Goal: Use online tool/utility: Utilize a website feature to perform a specific function

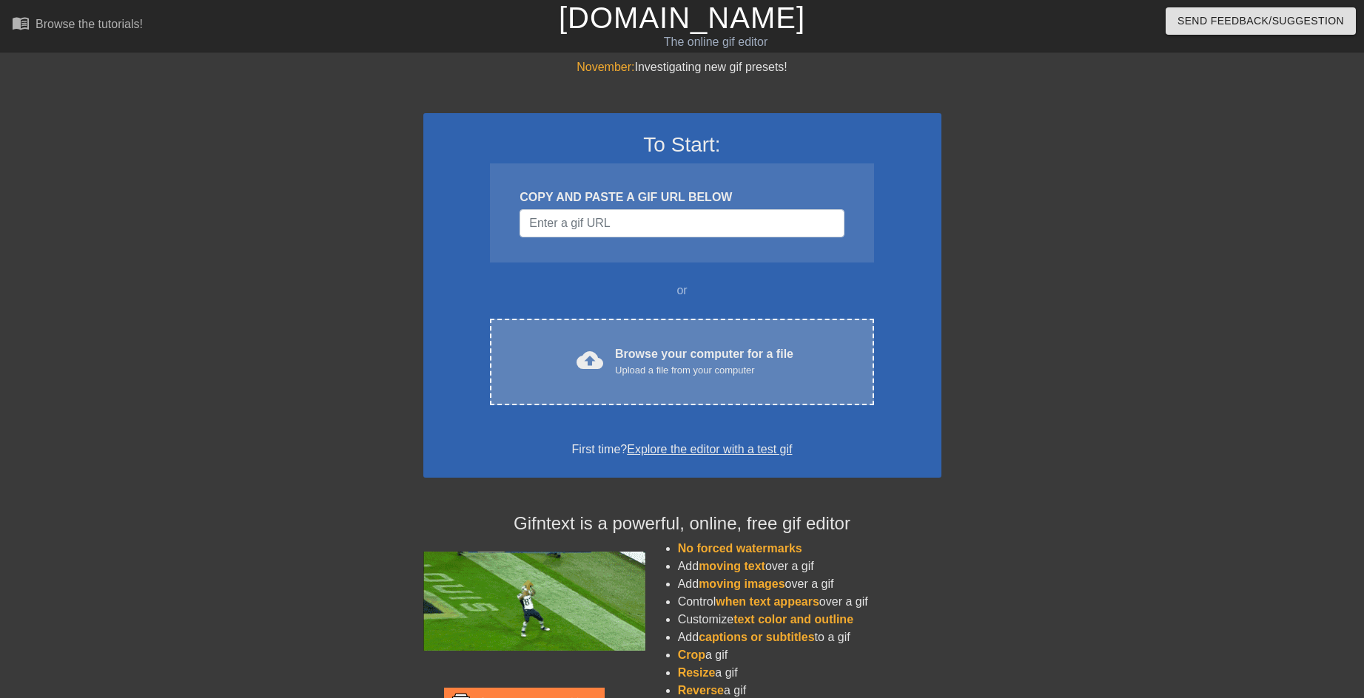
click at [672, 337] on div "cloud_upload Browse your computer for a file Upload a file from your computer C…" at bounding box center [681, 362] width 383 height 87
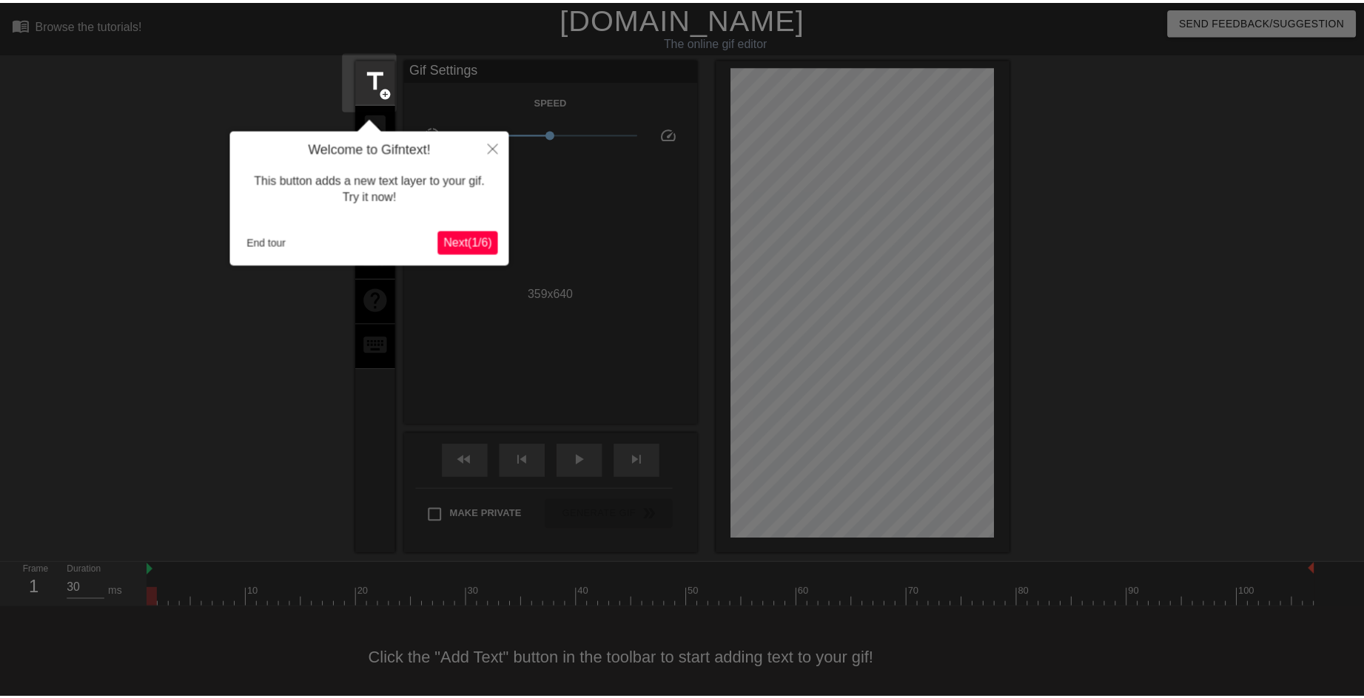
scroll to position [13, 0]
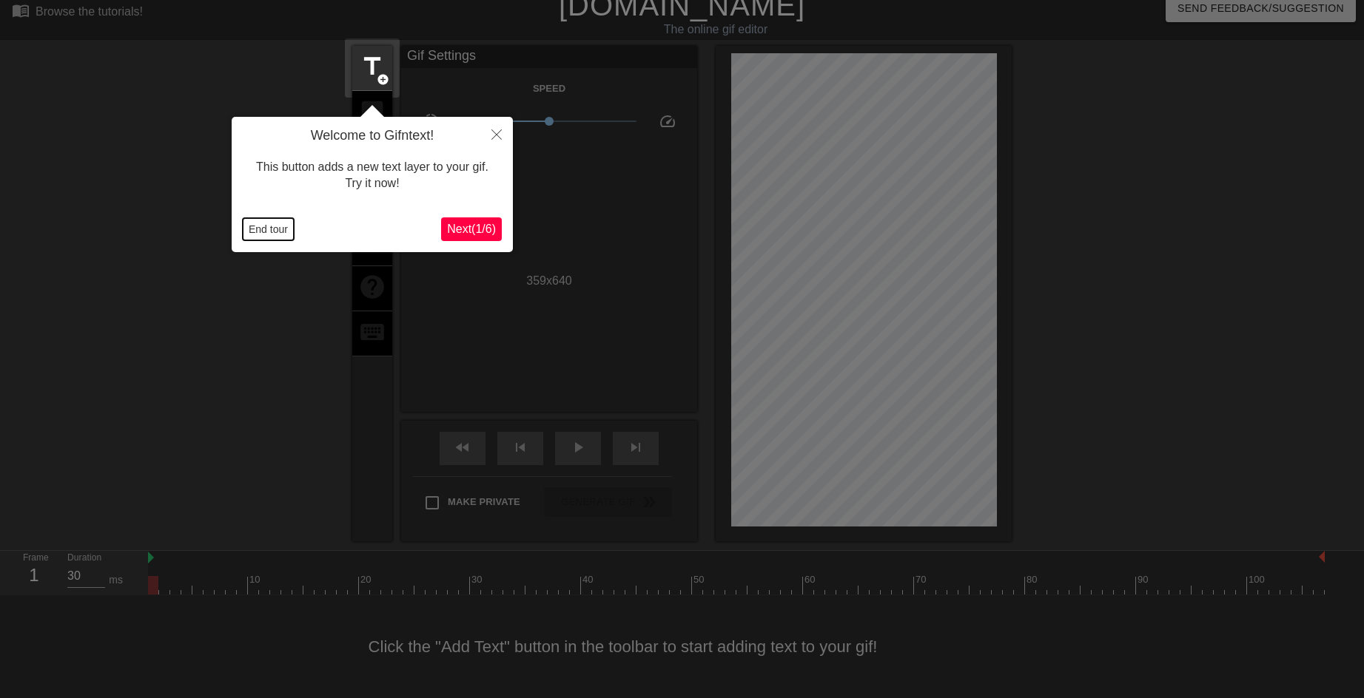
click at [279, 233] on button "End tour" at bounding box center [268, 229] width 51 height 22
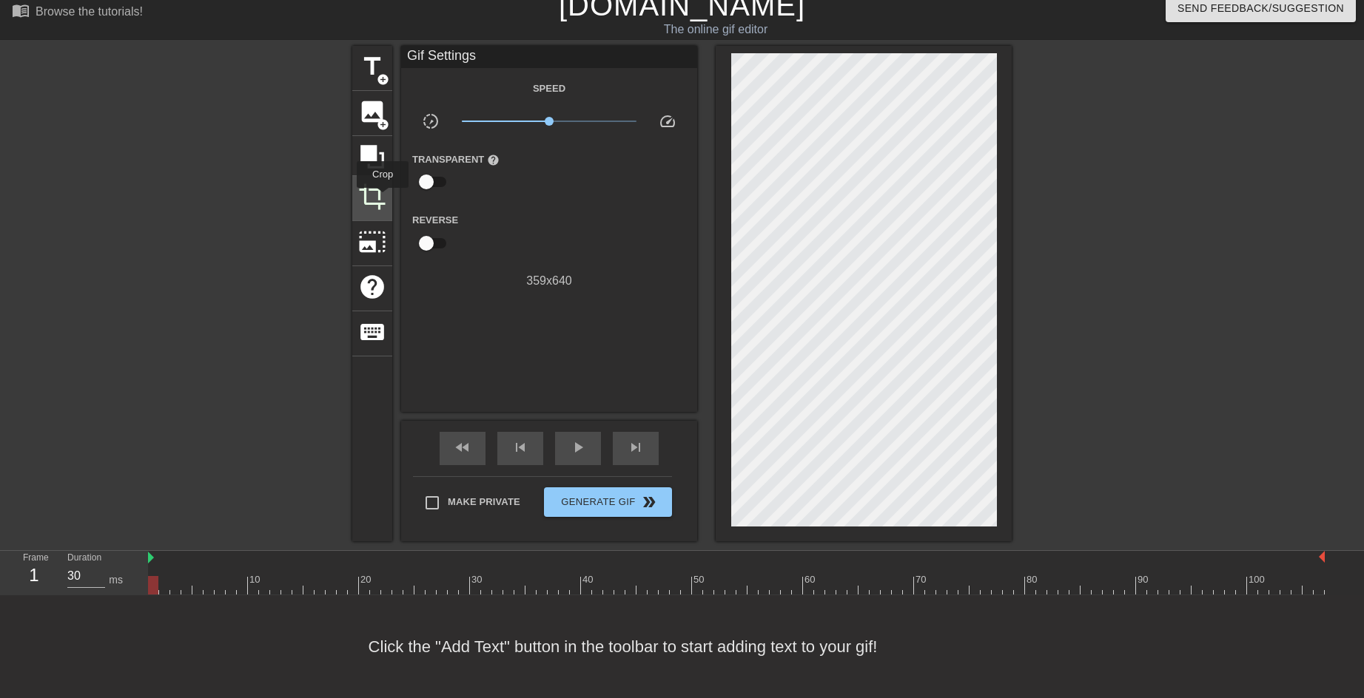
click at [381, 198] on span "crop" at bounding box center [372, 197] width 28 height 28
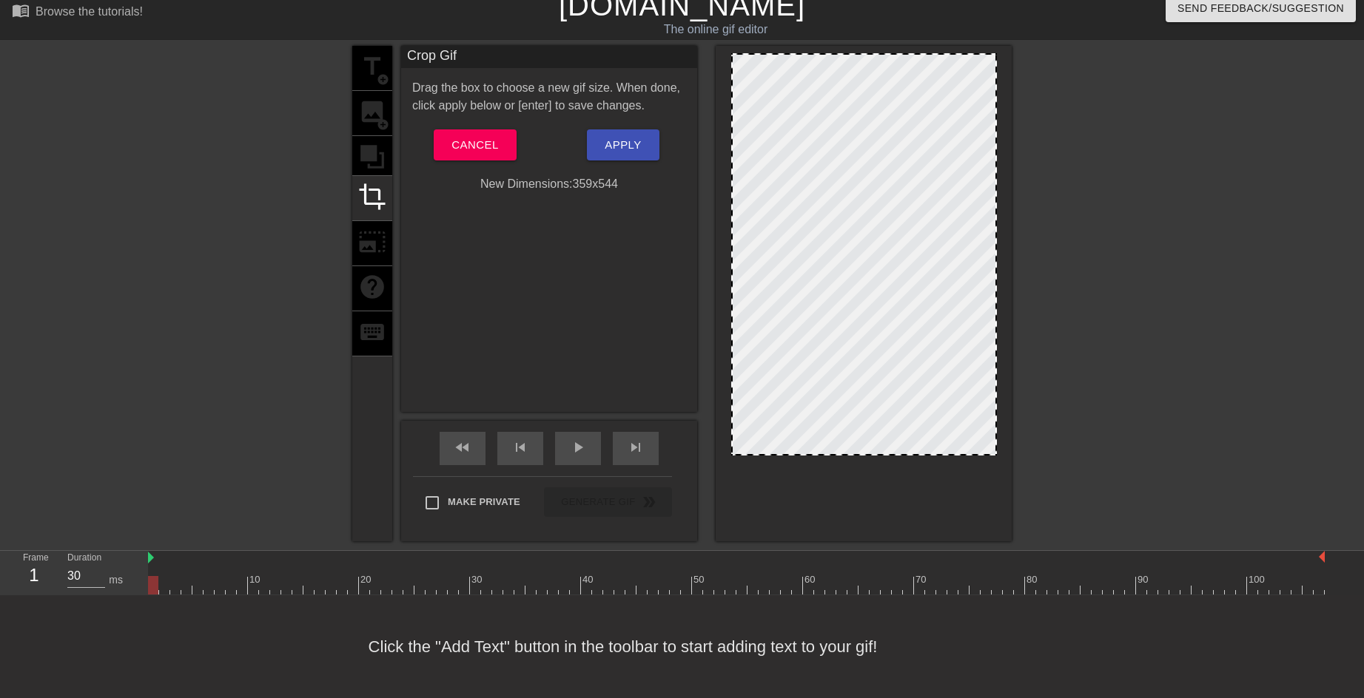
drag, startPoint x: 994, startPoint y: 526, endPoint x: 1031, endPoint y: 455, distance: 80.1
click at [1031, 455] on div "title add_circle image add_circle crop photo_size_select_large help keyboard Cr…" at bounding box center [682, 294] width 1364 height 496
click at [614, 142] on span "Apply" at bounding box center [622, 144] width 36 height 19
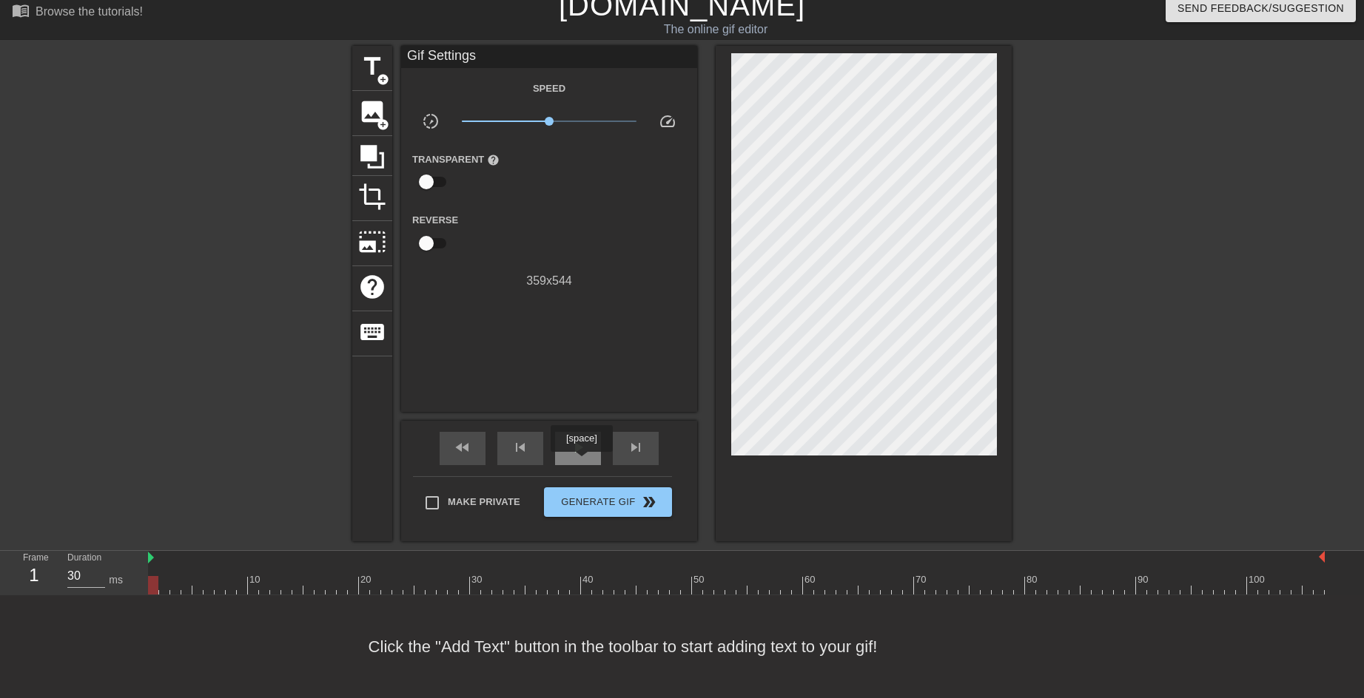
click at [581, 452] on span "play_arrow" at bounding box center [578, 448] width 18 height 18
click at [365, 196] on span "crop" at bounding box center [372, 197] width 28 height 28
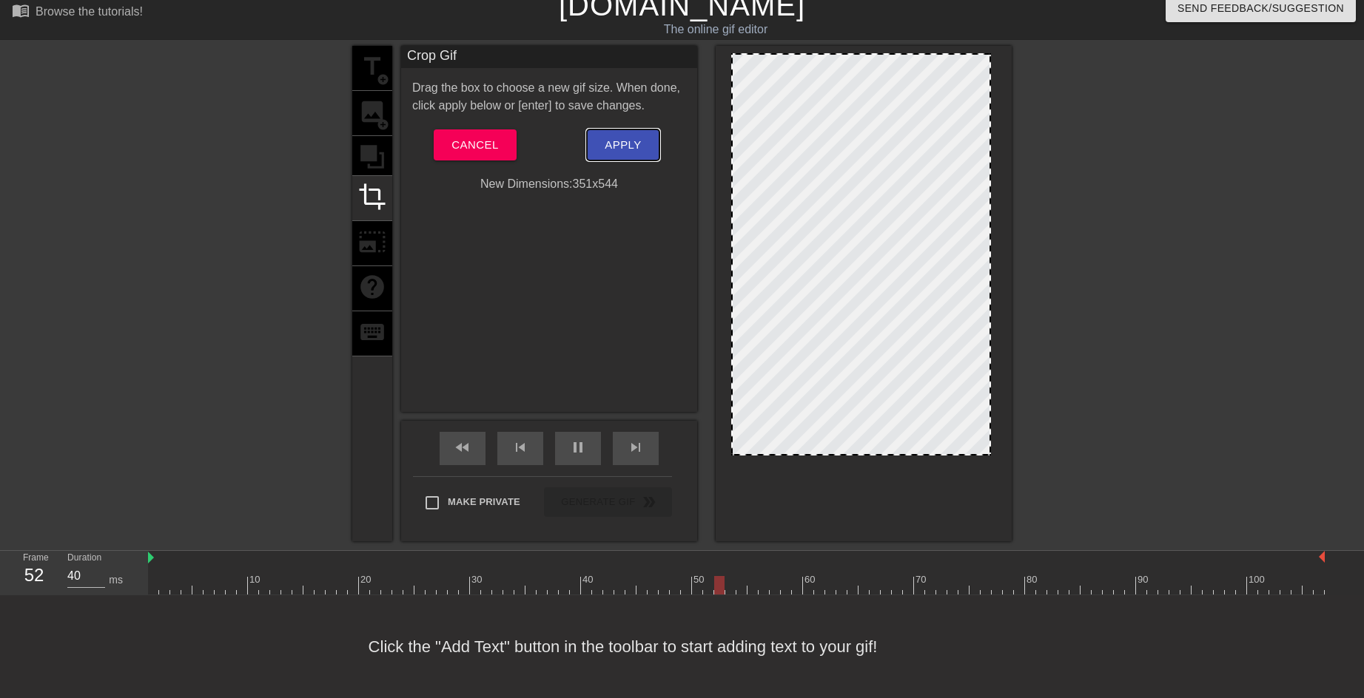
click at [631, 156] on button "Apply" at bounding box center [623, 144] width 72 height 31
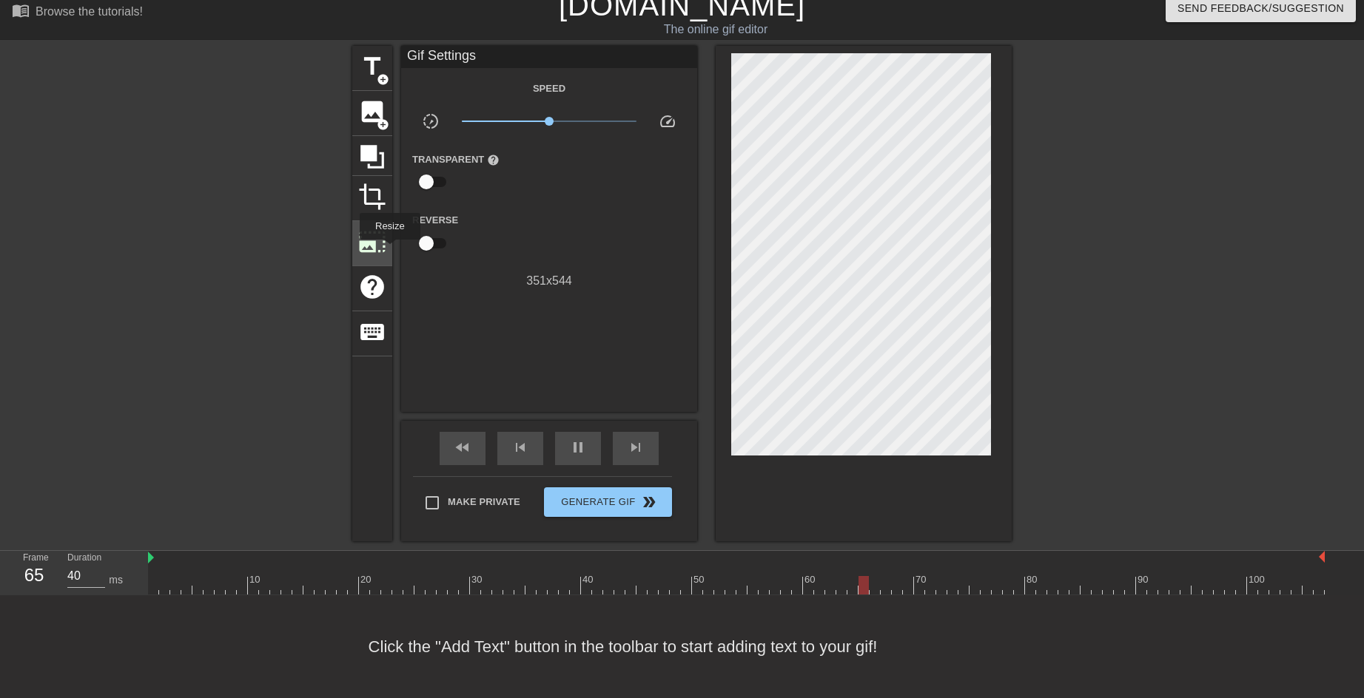
click at [377, 241] on span "photo_size_select_large" at bounding box center [372, 242] width 28 height 28
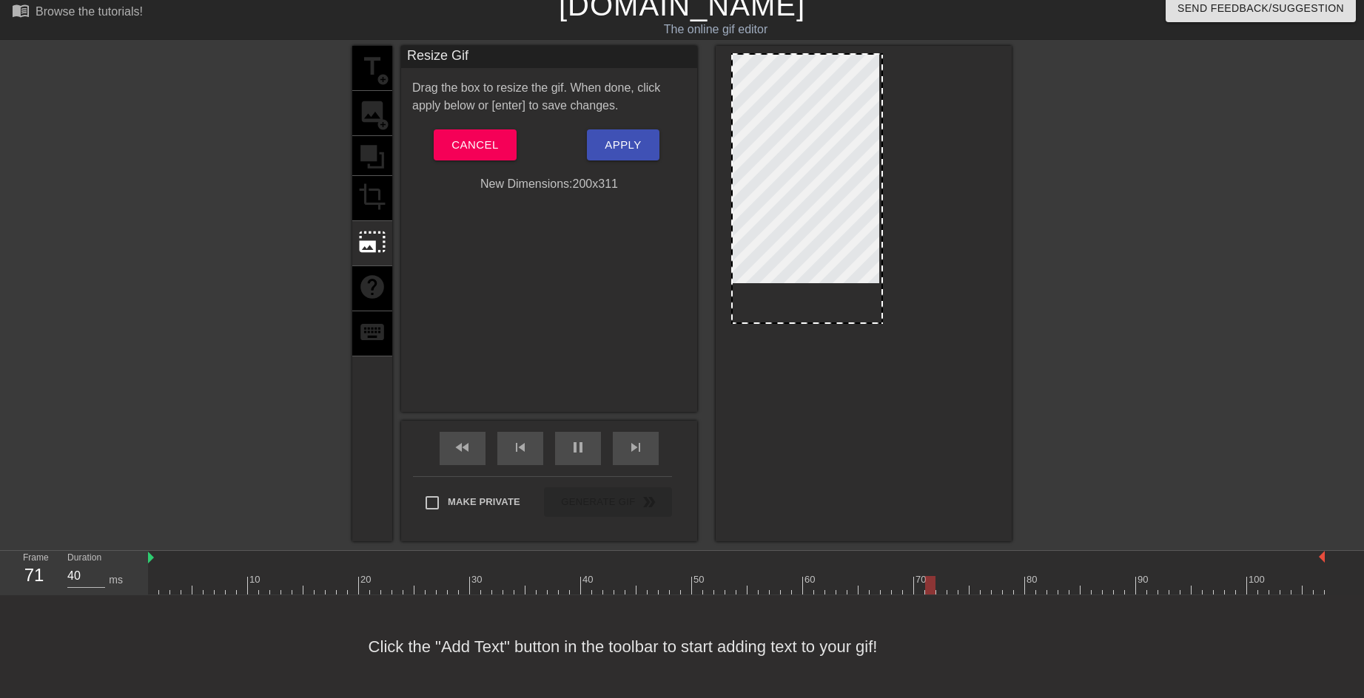
drag, startPoint x: 890, startPoint y: 525, endPoint x: 818, endPoint y: 322, distance: 215.0
click at [604, 138] on button "Apply" at bounding box center [623, 144] width 72 height 31
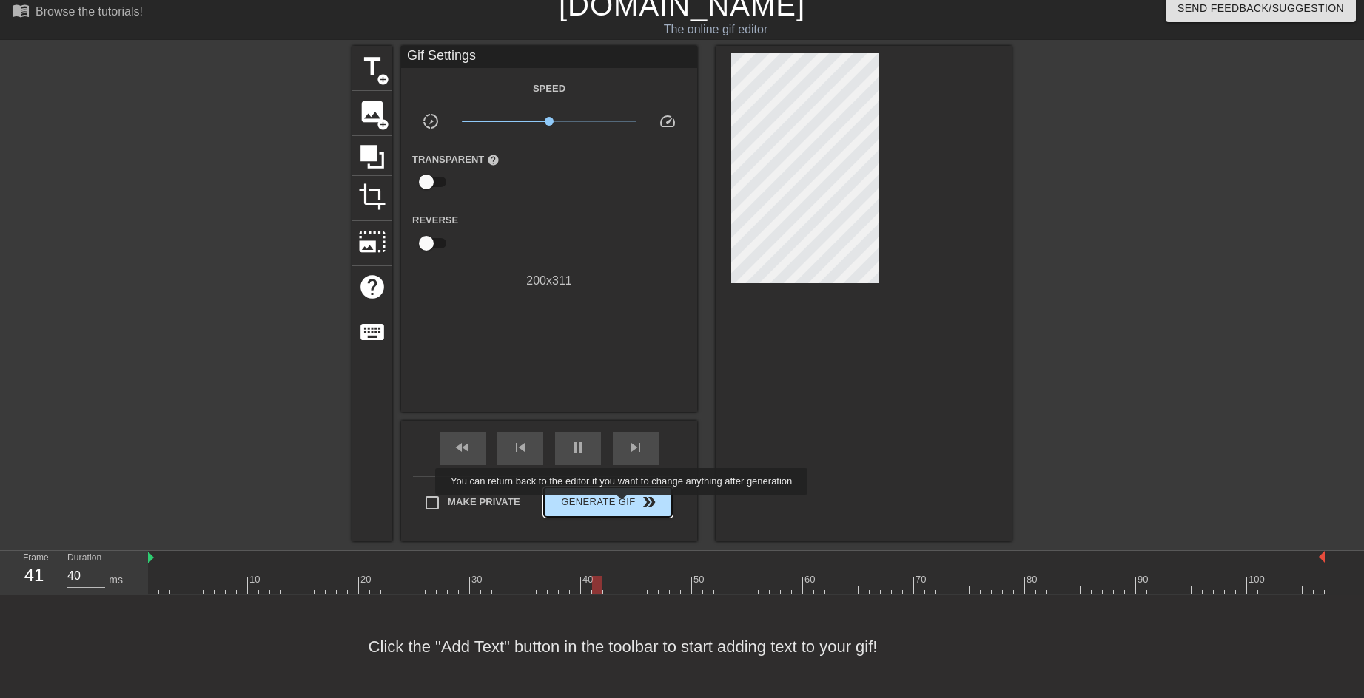
type input "30"
click at [623, 505] on span "Generate Gif double_arrow" at bounding box center [608, 502] width 116 height 18
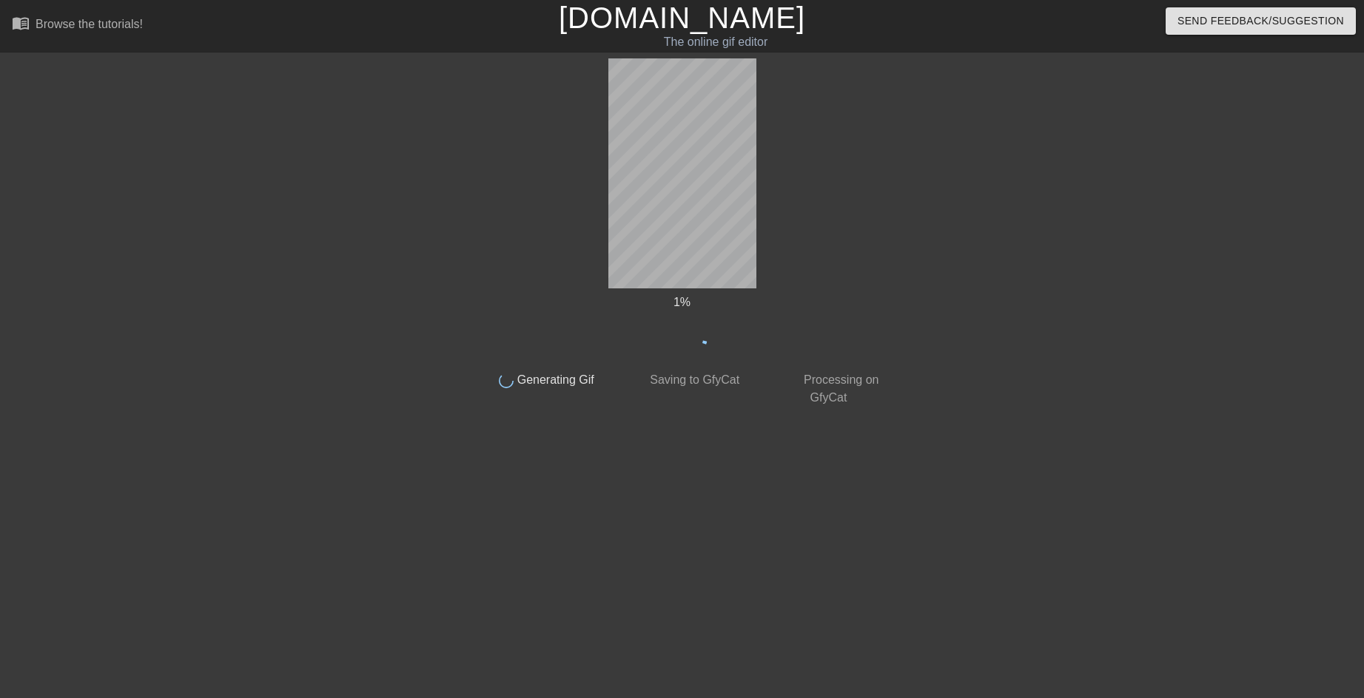
scroll to position [0, 0]
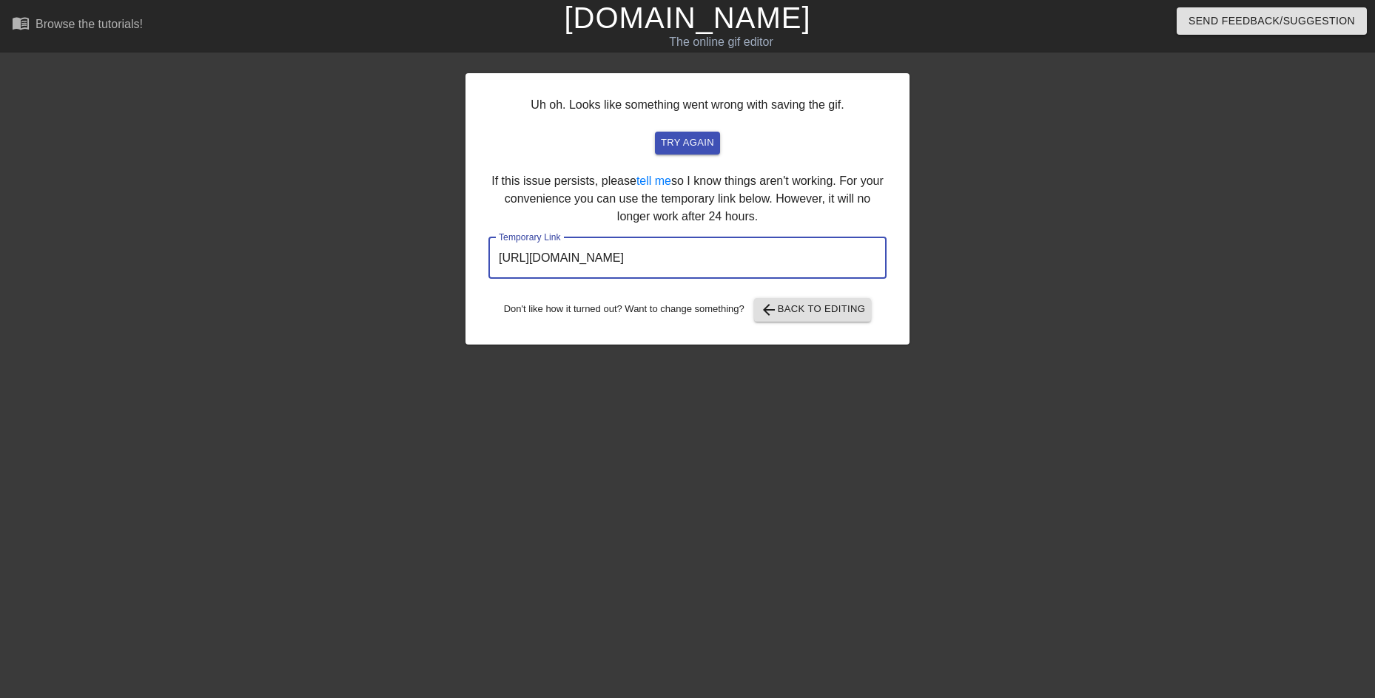
drag, startPoint x: 826, startPoint y: 252, endPoint x: 420, endPoint y: 227, distance: 406.2
click at [420, 227] on div "Uh oh. Looks like something went wrong with saving the gif. try again If this i…" at bounding box center [687, 280] width 1375 height 444
click at [781, 314] on span "arrow_back Back to Editing" at bounding box center [813, 310] width 106 height 18
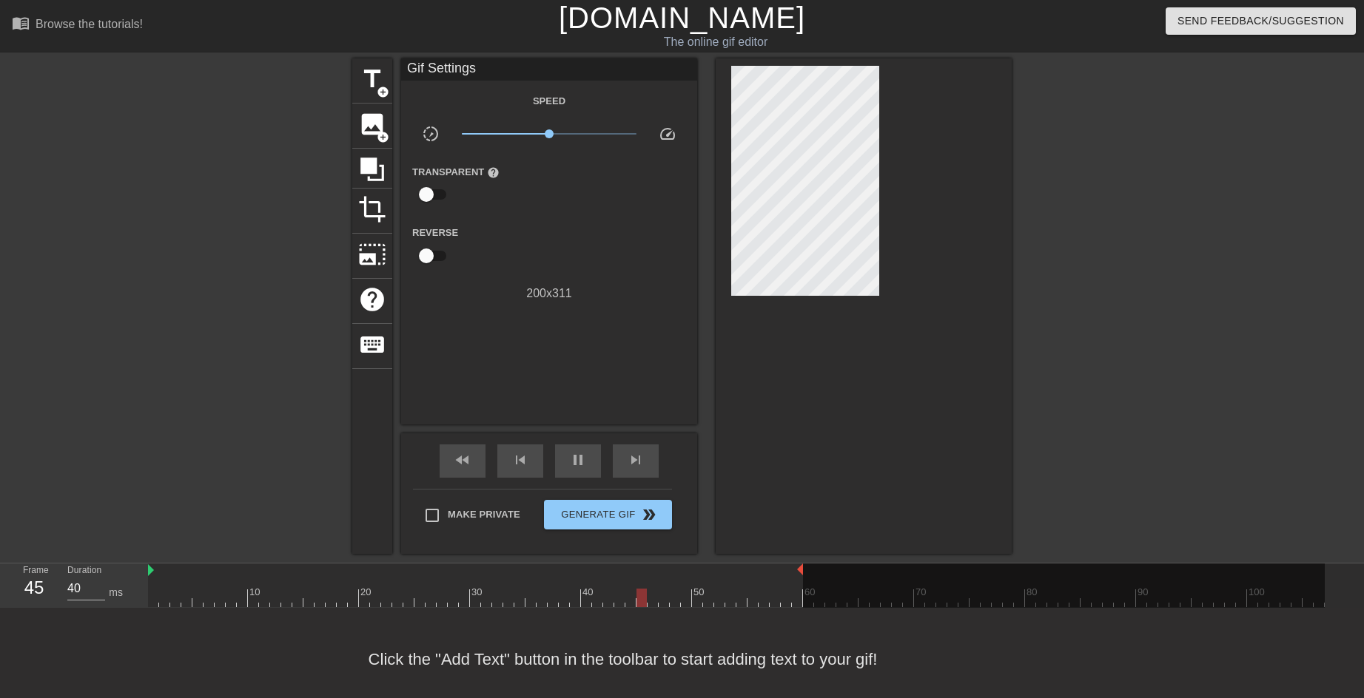
drag, startPoint x: 1325, startPoint y: 570, endPoint x: 809, endPoint y: 559, distance: 516.5
click at [809, 559] on div "menu_book Browse the tutorials! Gifntext.com The online gif editor Send Feedbac…" at bounding box center [682, 355] width 1364 height 711
drag, startPoint x: 149, startPoint y: 567, endPoint x: 244, endPoint y: 570, distance: 94.7
click at [244, 570] on div "10 20 30 40 50 60 70 80 90 100" at bounding box center [736, 586] width 1176 height 44
click at [579, 463] on span "play_arrow" at bounding box center [578, 460] width 18 height 18
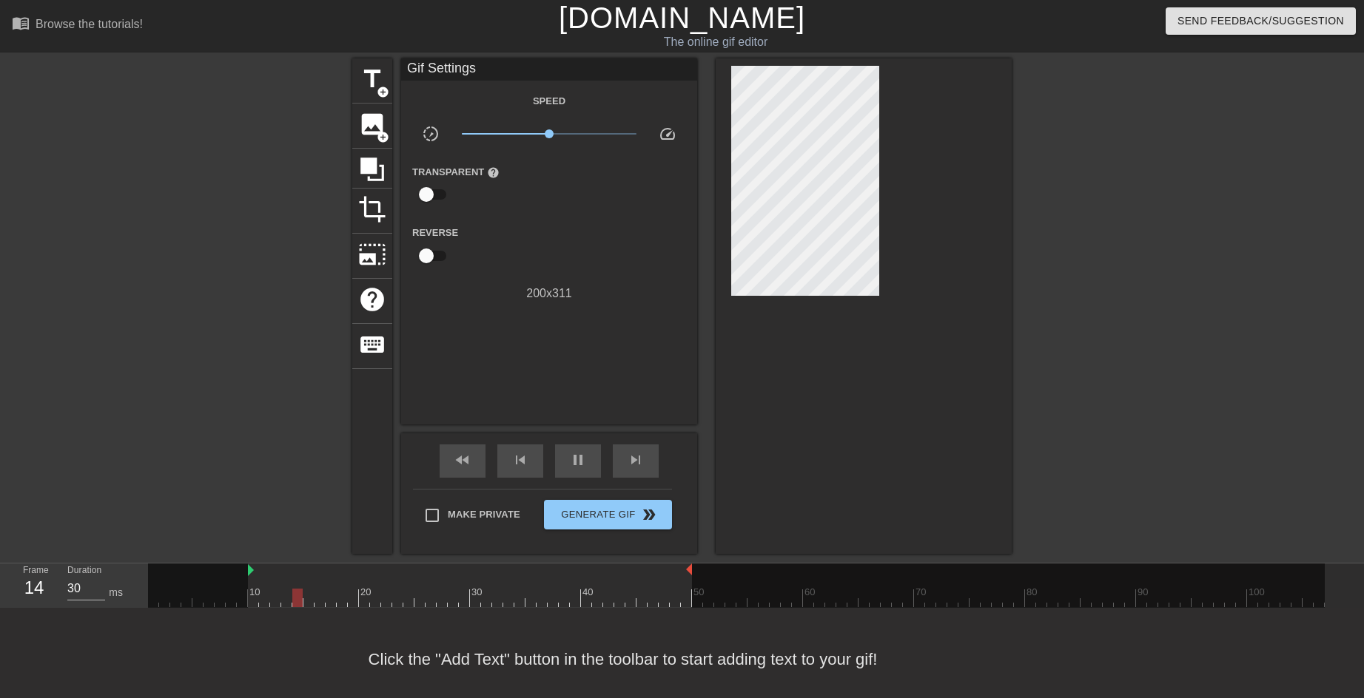
drag, startPoint x: 800, startPoint y: 572, endPoint x: 692, endPoint y: 571, distance: 107.3
click at [692, 571] on div "10 20 30 40 50 60 70 80 90 100" at bounding box center [736, 586] width 1176 height 44
type input "40"
click at [570, 513] on span "Generate Gif double_arrow" at bounding box center [608, 515] width 116 height 18
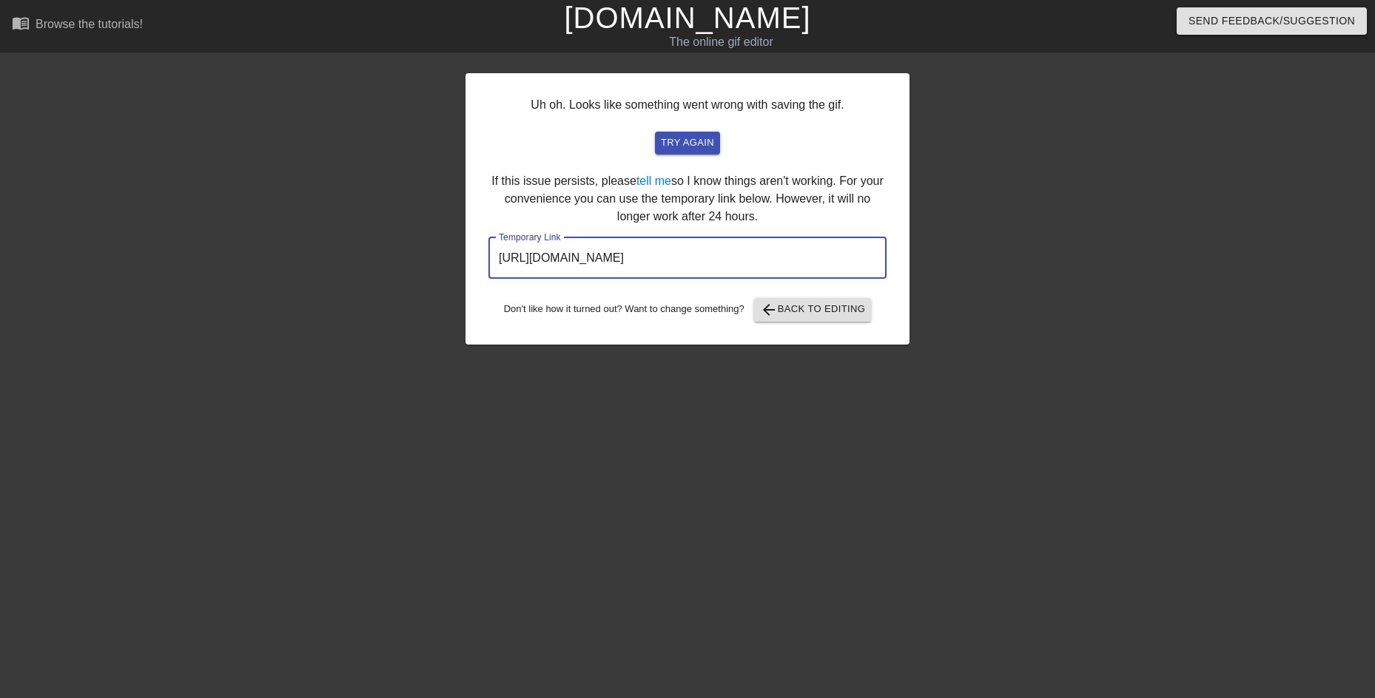
click at [823, 257] on input "https://www.gifntext.com/temp_generations/rThjz5KK.gif" at bounding box center [687, 257] width 398 height 41
drag, startPoint x: 823, startPoint y: 257, endPoint x: 360, endPoint y: 286, distance: 464.0
click at [360, 286] on div "Uh oh. Looks like something went wrong with saving the gif. try again If this i…" at bounding box center [687, 280] width 1375 height 444
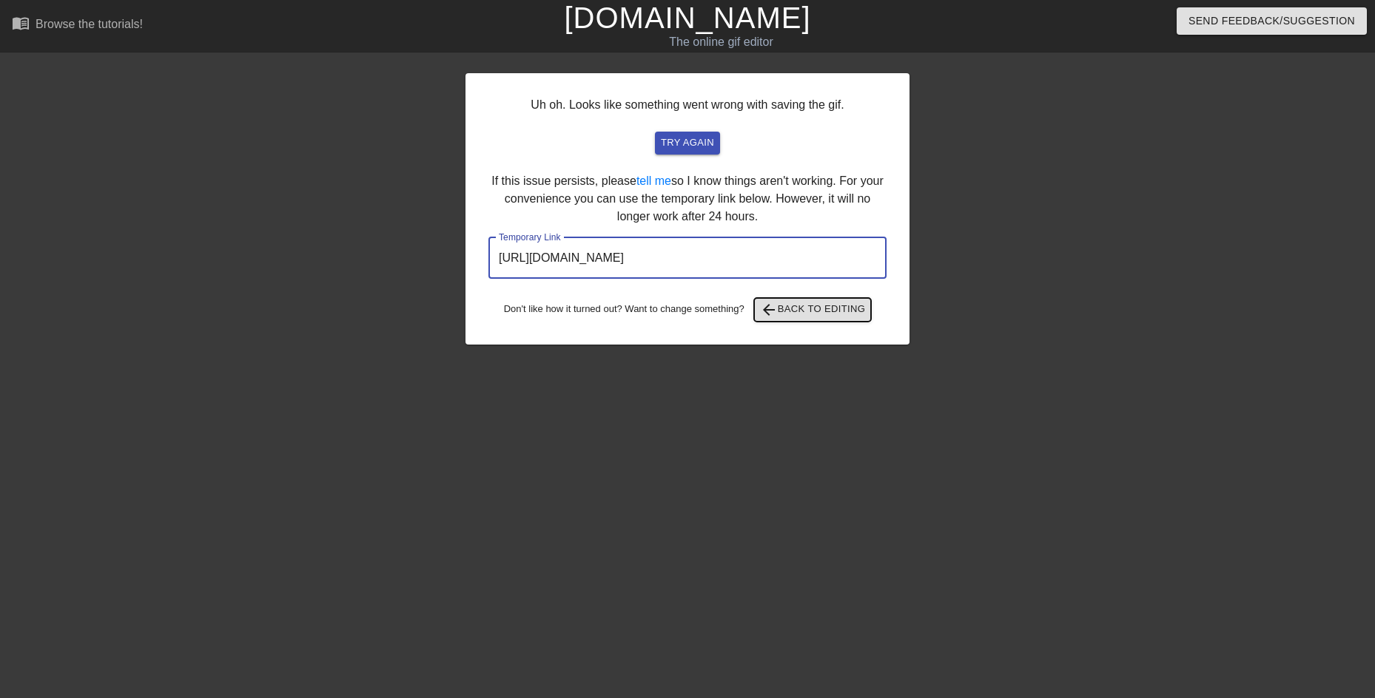
click at [798, 320] on button "arrow_back Back to Editing" at bounding box center [813, 310] width 118 height 24
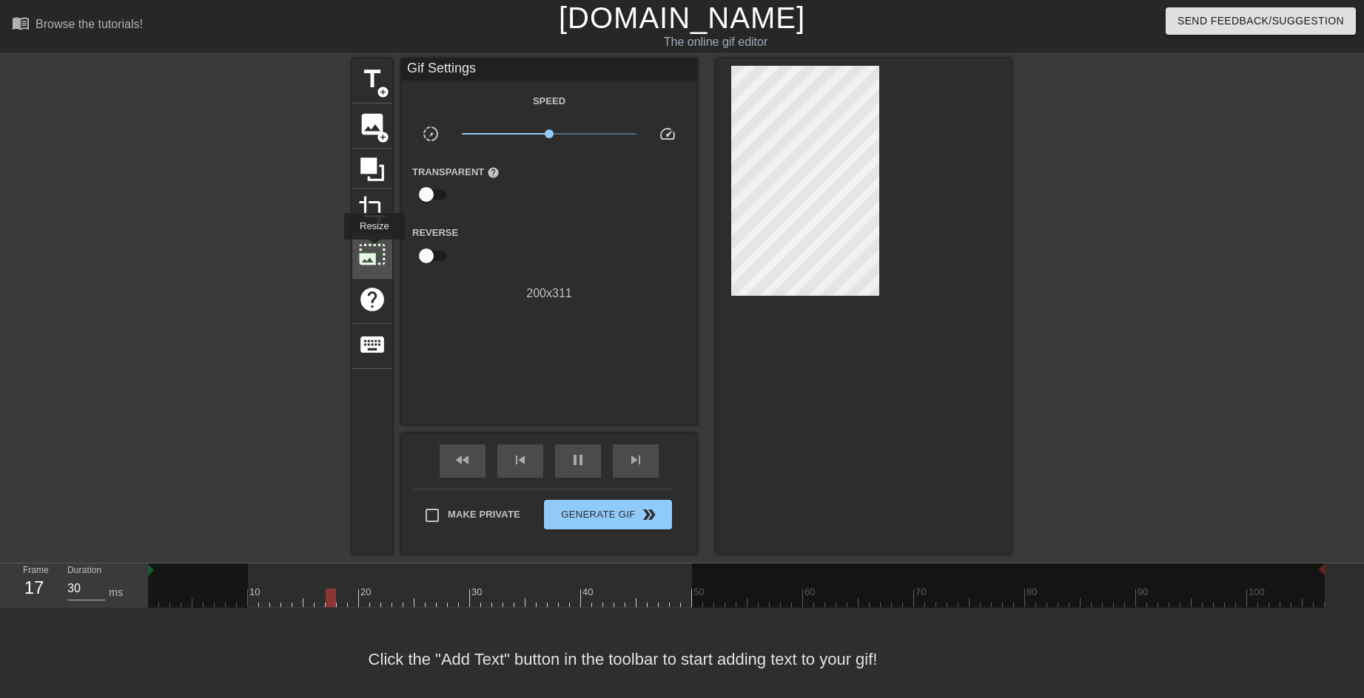
click at [373, 250] on span "photo_size_select_large" at bounding box center [372, 254] width 28 height 28
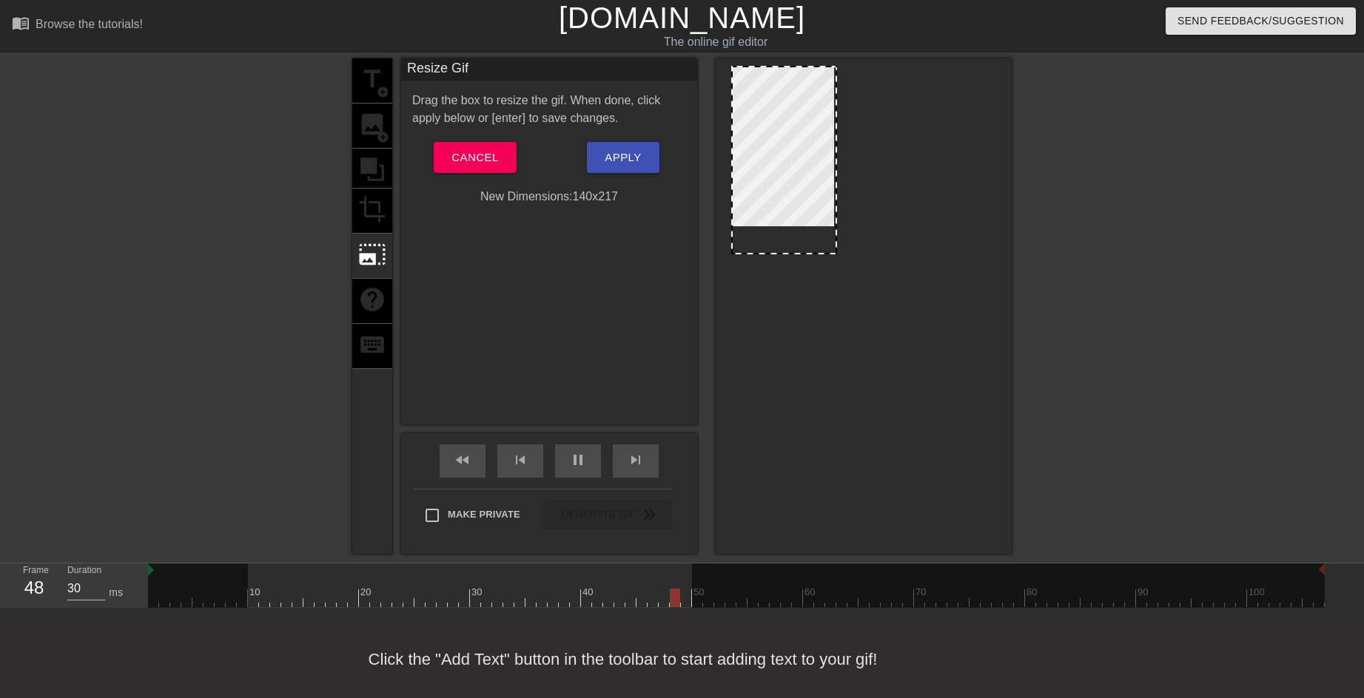
drag, startPoint x: 815, startPoint y: 337, endPoint x: 791, endPoint y: 255, distance: 85.7
click at [791, 255] on div at bounding box center [783, 252] width 103 height 7
click at [627, 158] on span "Apply" at bounding box center [622, 157] width 36 height 19
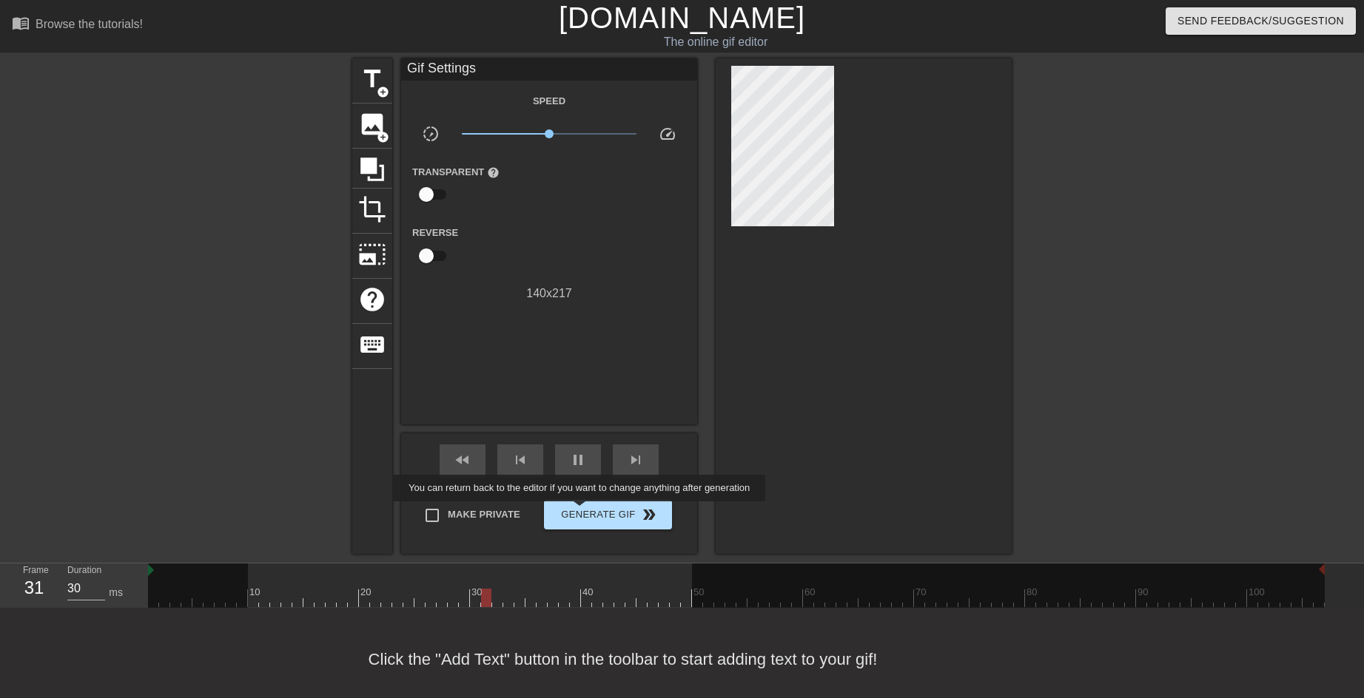
type input "40"
click at [581, 512] on span "Generate Gif double_arrow" at bounding box center [608, 515] width 116 height 18
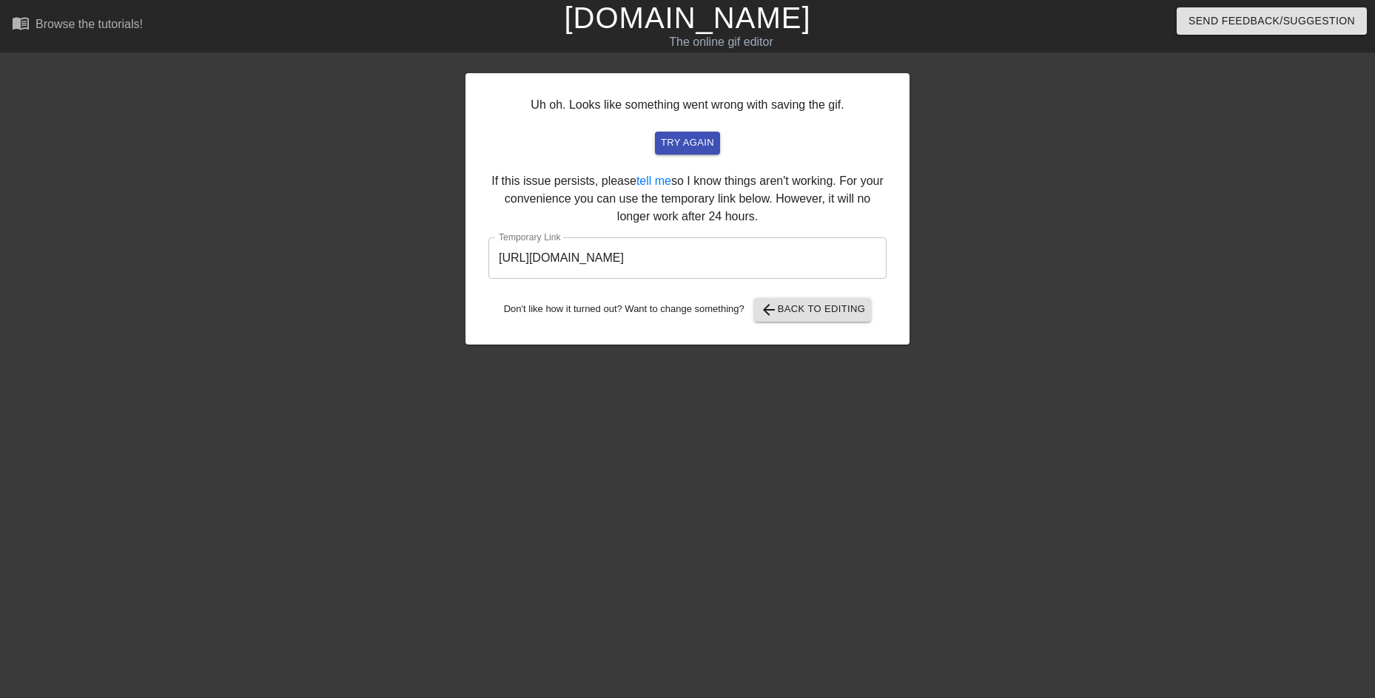
click at [823, 255] on input "https://www.gifntext.com/temp_generations/YCaynoDV.gif" at bounding box center [687, 257] width 398 height 41
click at [786, 305] on span "arrow_back Back to Editing" at bounding box center [813, 310] width 106 height 18
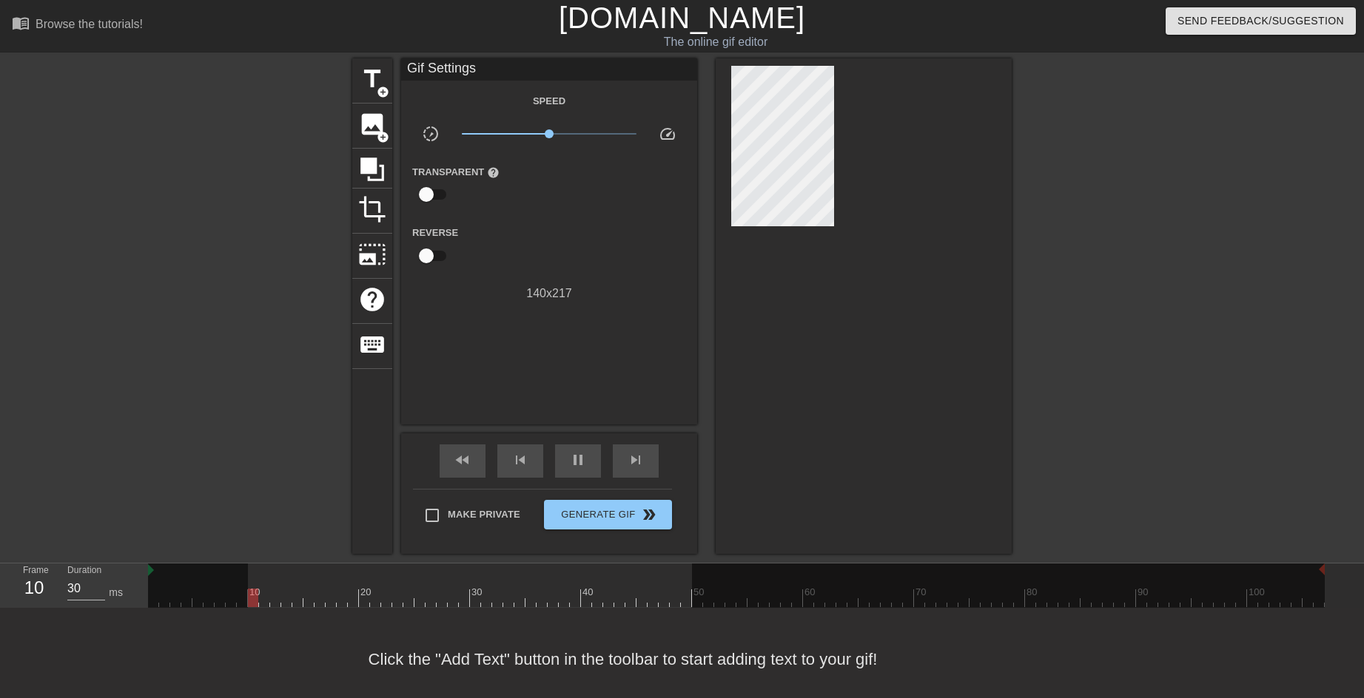
click at [591, 12] on link "[DOMAIN_NAME]" at bounding box center [682, 17] width 246 height 33
type input "30"
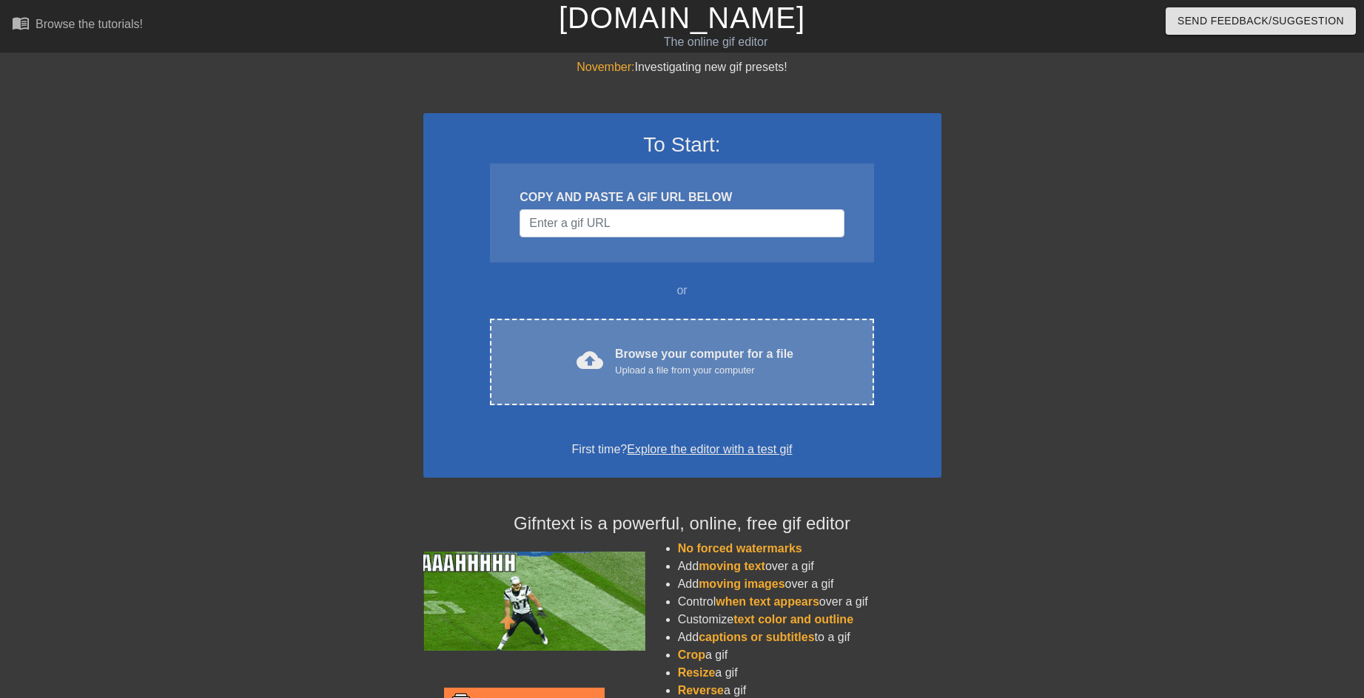
click at [671, 342] on div "cloud_upload Browse your computer for a file Upload a file from your computer C…" at bounding box center [681, 362] width 383 height 87
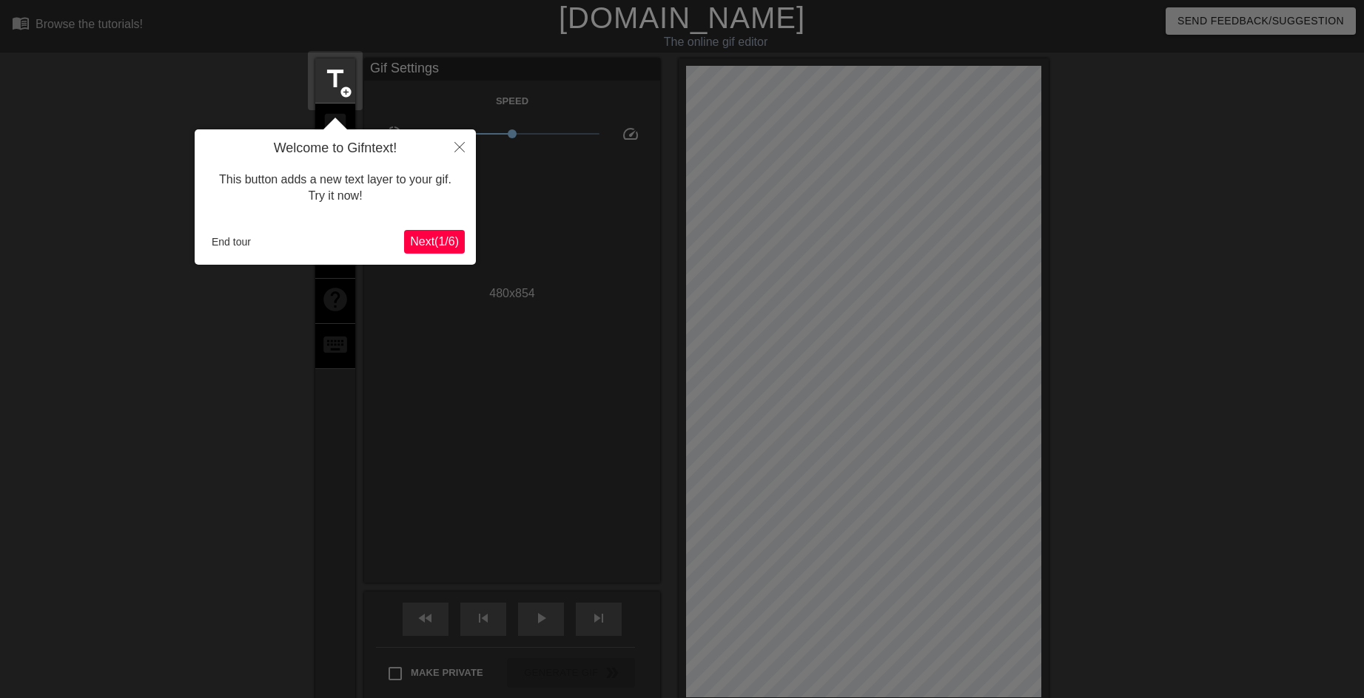
scroll to position [36, 0]
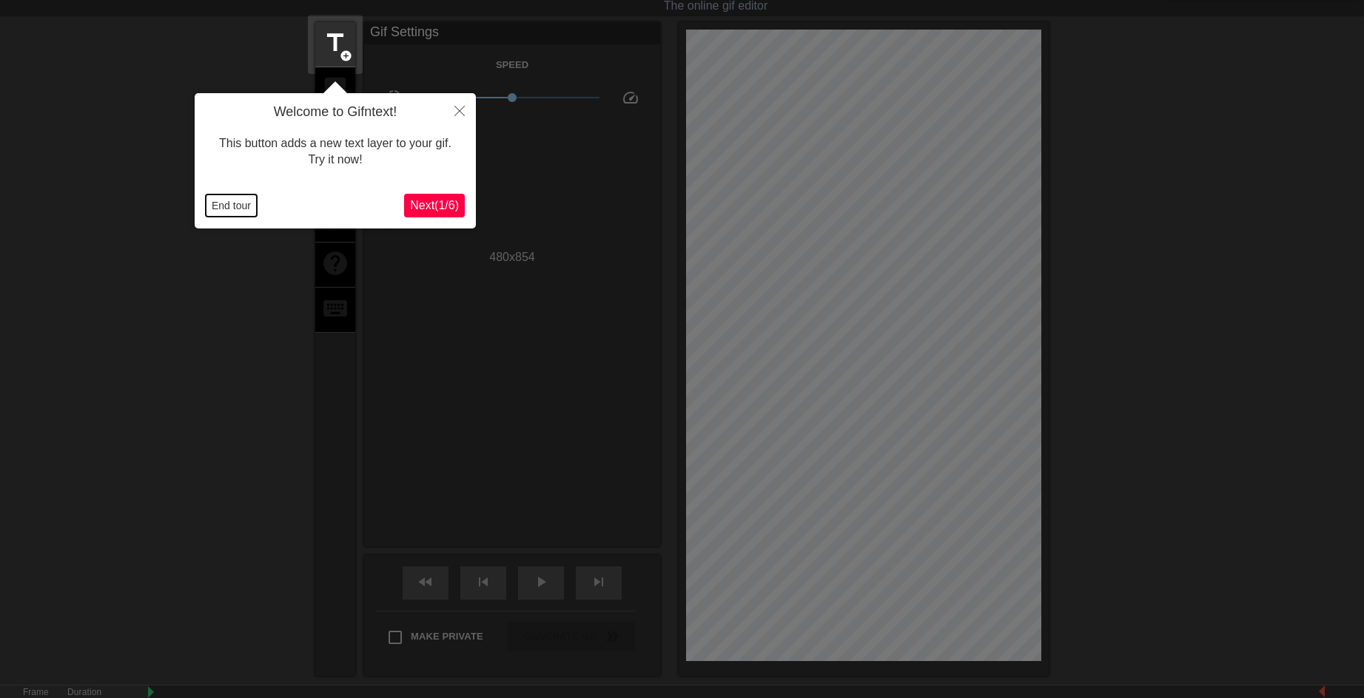
click at [216, 200] on button "End tour" at bounding box center [231, 206] width 51 height 22
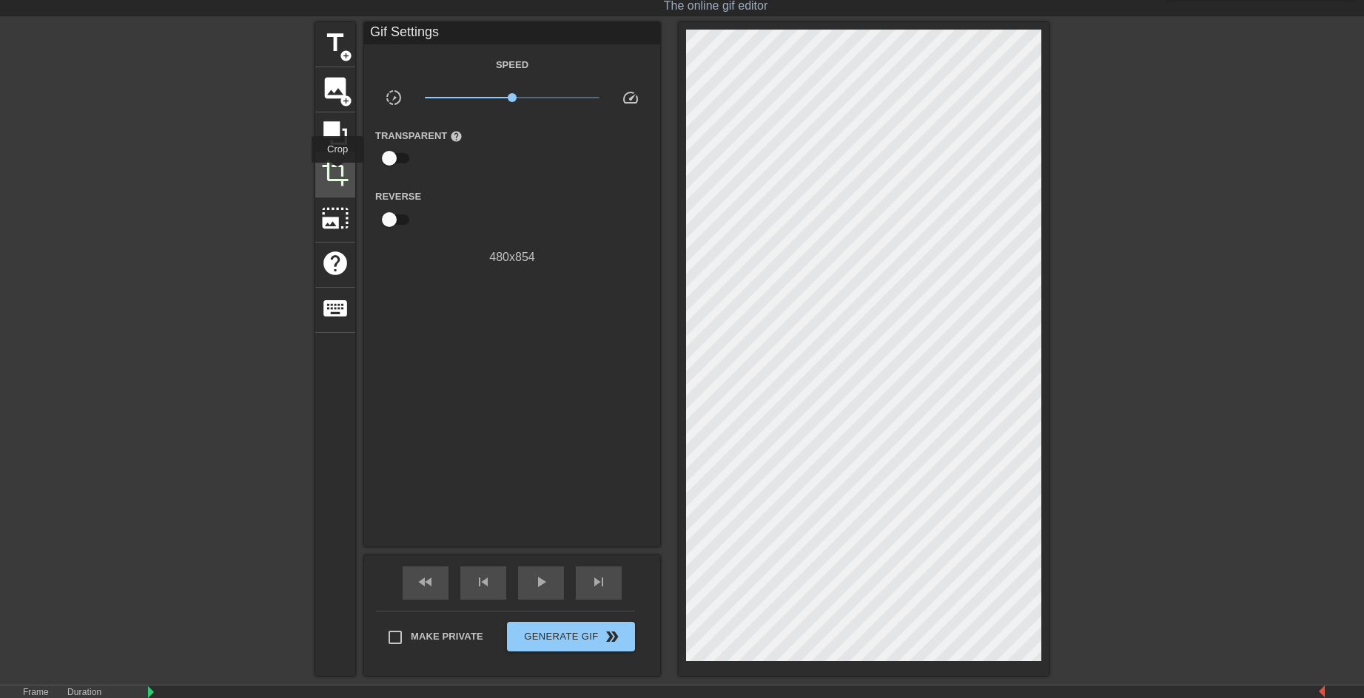
click at [337, 173] on span "crop" at bounding box center [335, 173] width 28 height 28
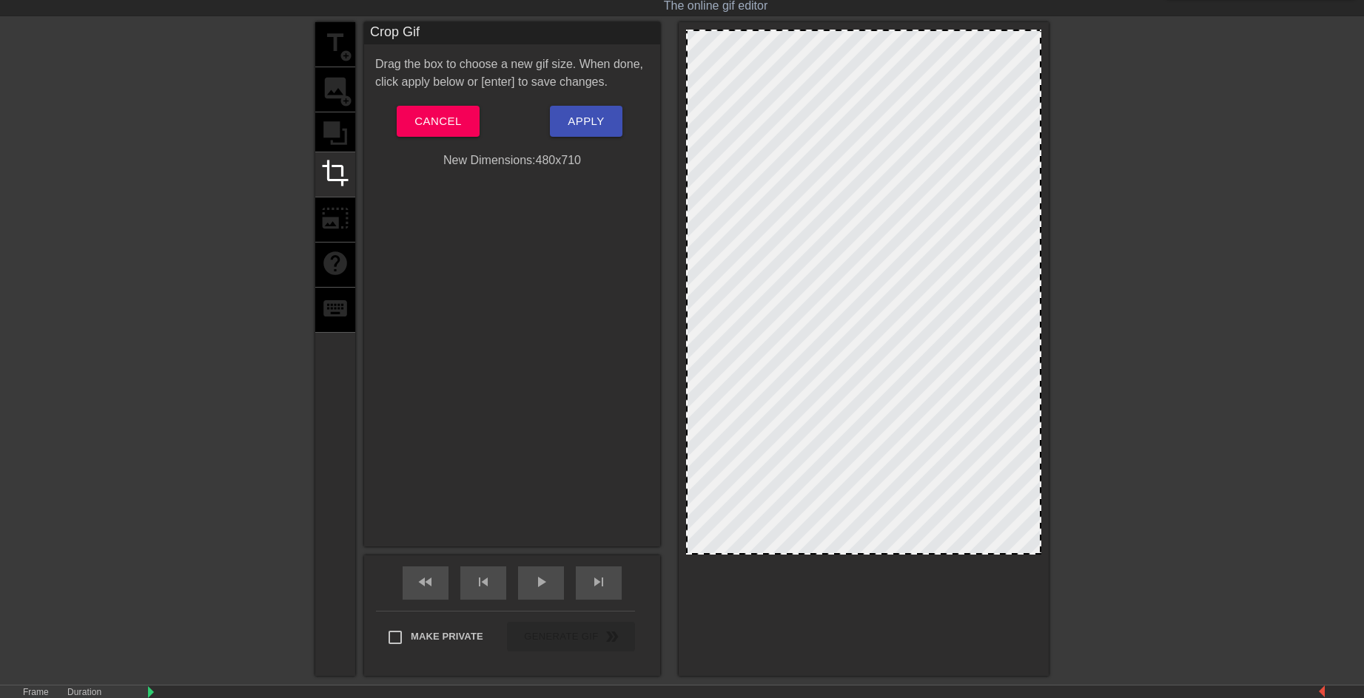
drag, startPoint x: 869, startPoint y: 659, endPoint x: 867, endPoint y: 553, distance: 106.5
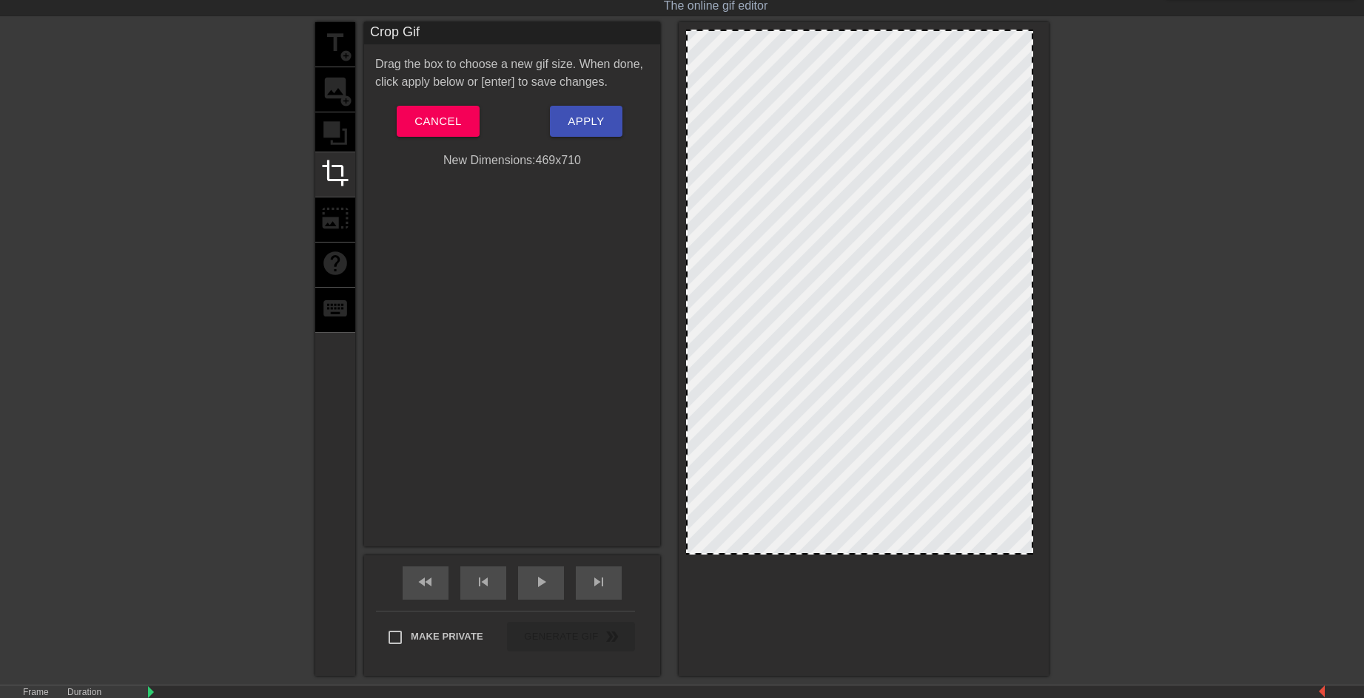
drag, startPoint x: 1038, startPoint y: 309, endPoint x: 1030, endPoint y: 310, distance: 8.3
click at [572, 129] on span "Apply" at bounding box center [585, 121] width 36 height 19
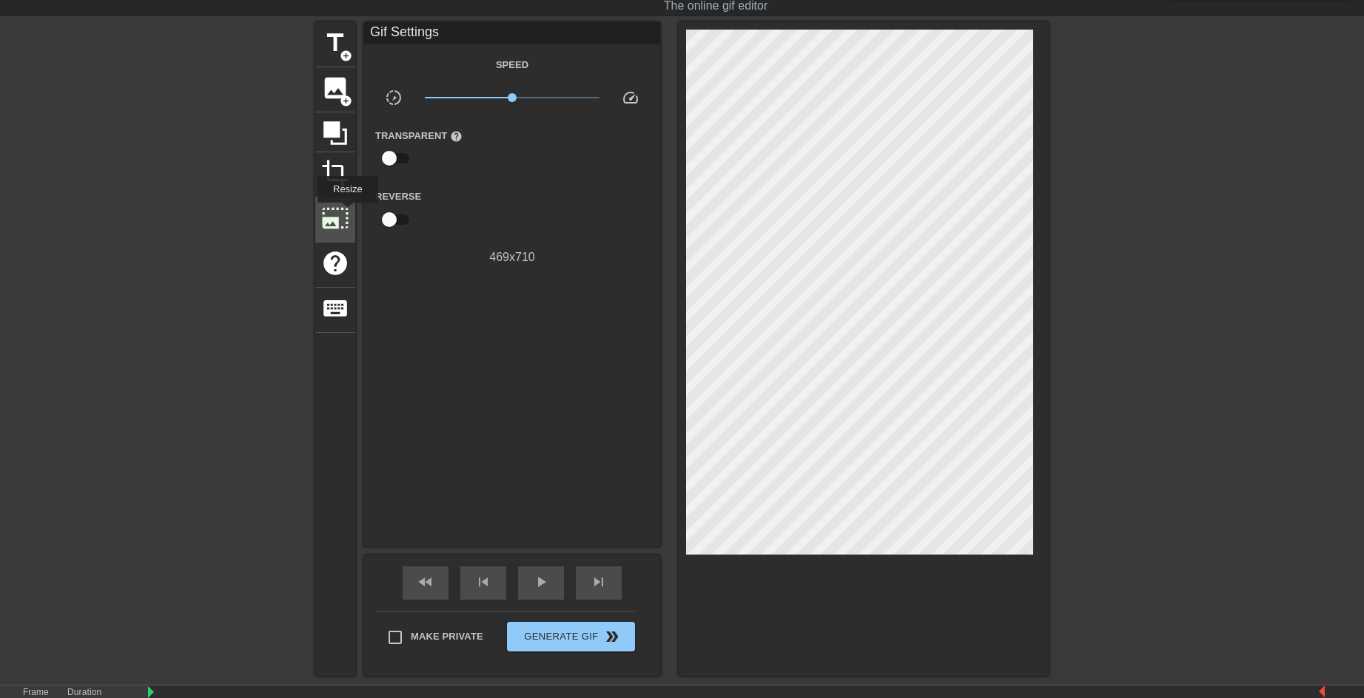
click at [346, 213] on span "photo_size_select_large" at bounding box center [335, 218] width 28 height 28
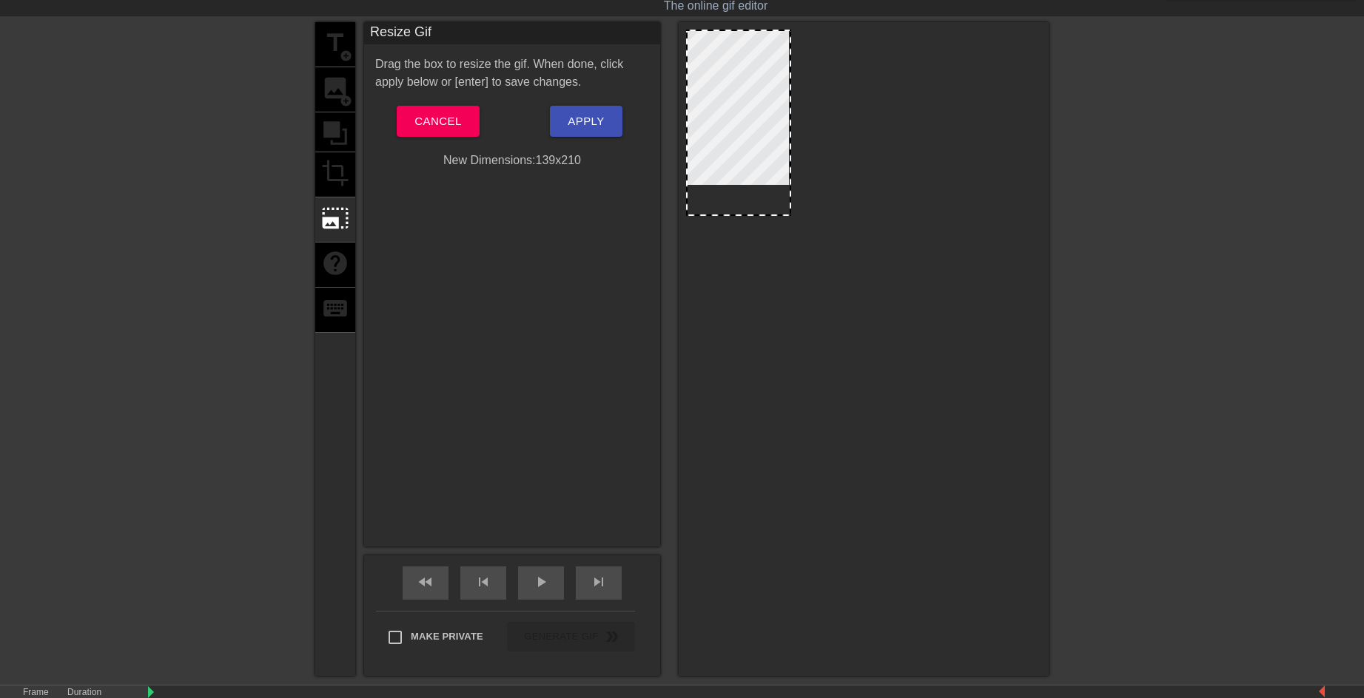
click at [798, 212] on div at bounding box center [863, 346] width 355 height 632
click at [595, 126] on span "Apply" at bounding box center [585, 121] width 36 height 19
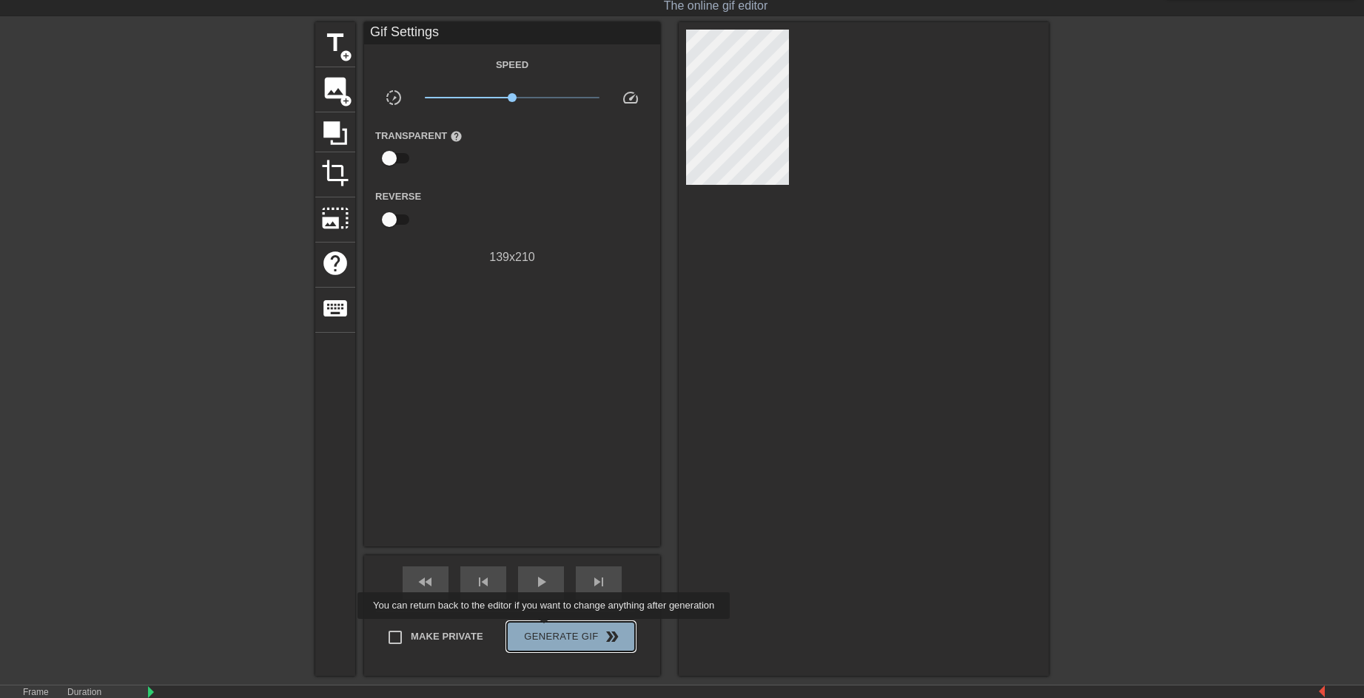
click at [545, 630] on span "Generate Gif double_arrow" at bounding box center [571, 637] width 116 height 18
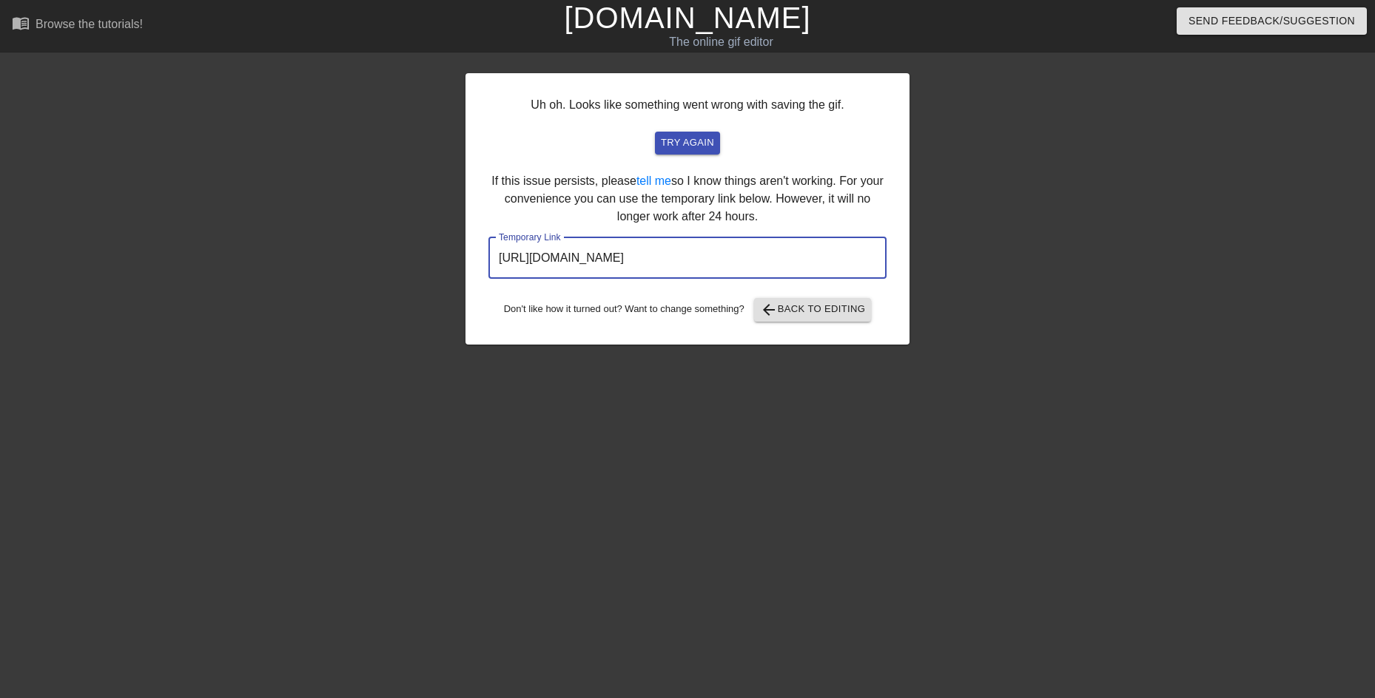
click at [809, 252] on input "[URL][DOMAIN_NAME]" at bounding box center [687, 257] width 398 height 41
drag, startPoint x: 823, startPoint y: 258, endPoint x: 360, endPoint y: 226, distance: 464.2
click at [340, 226] on div "Uh oh. Looks like something went wrong with saving the gif. try again If this i…" at bounding box center [687, 280] width 1375 height 444
click at [826, 314] on span "arrow_back Back to Editing" at bounding box center [813, 310] width 106 height 18
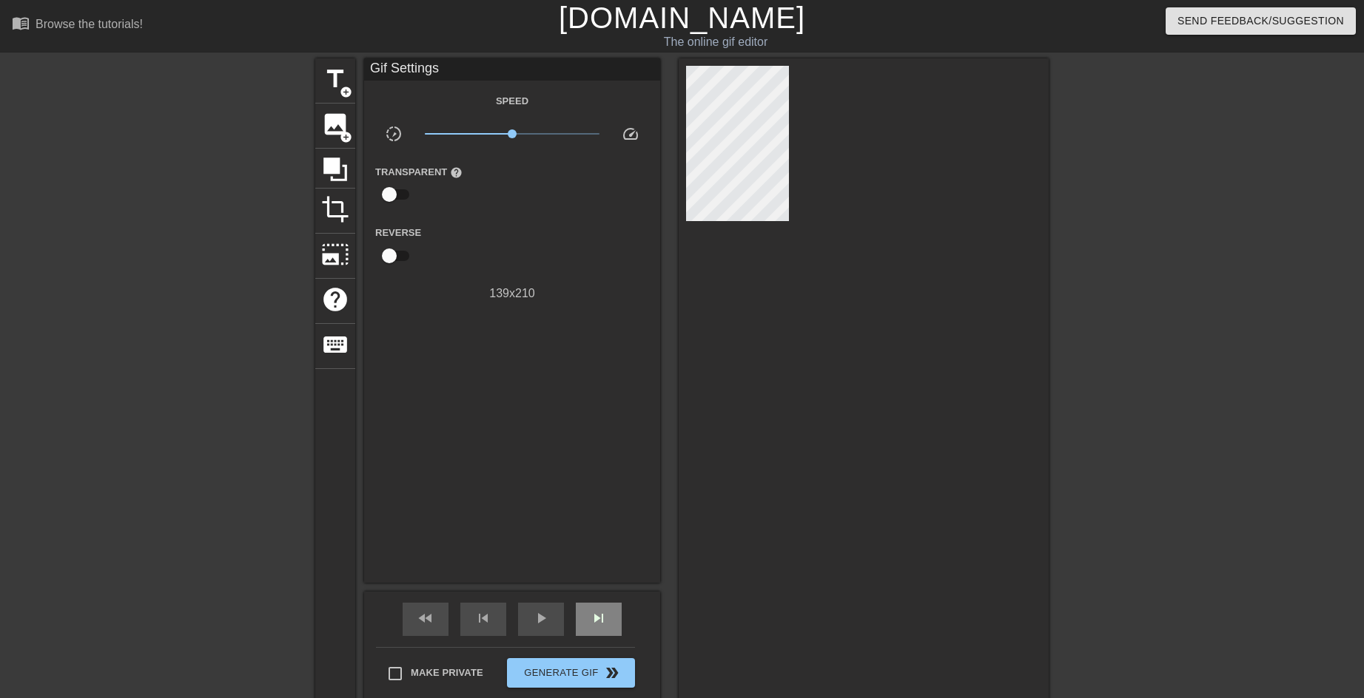
scroll to position [171, 0]
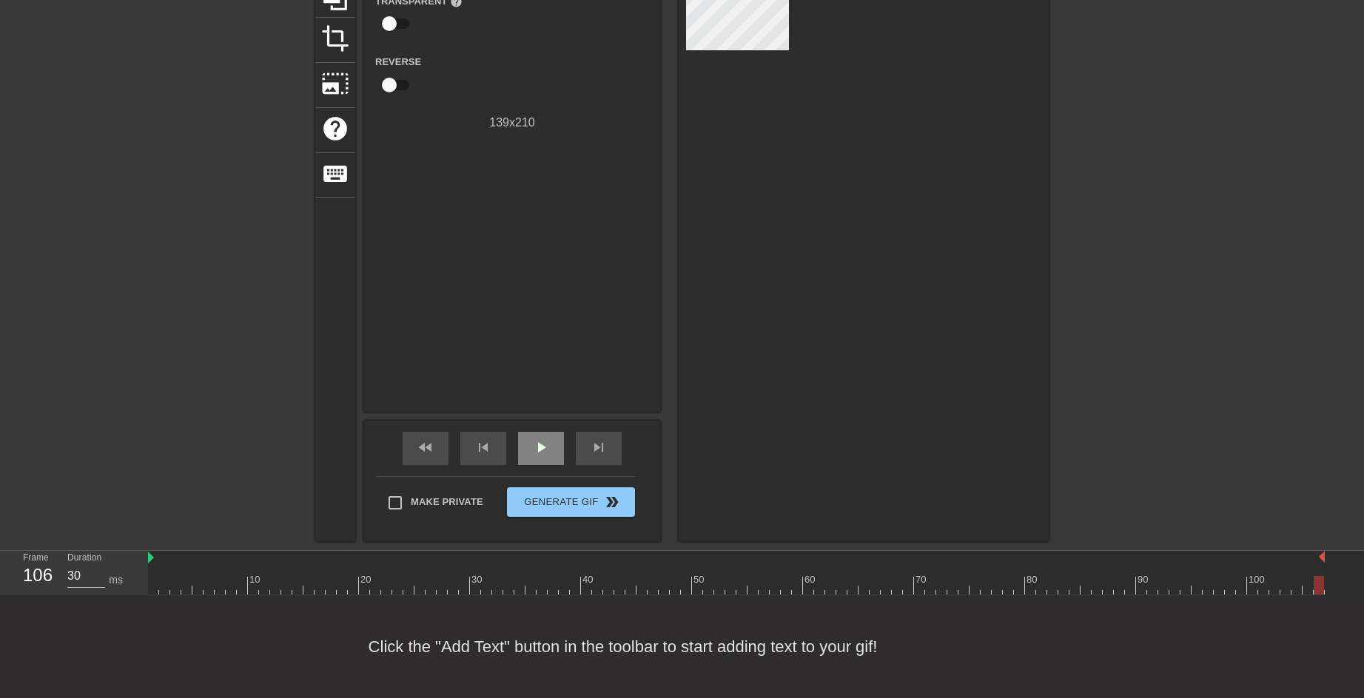
click at [545, 451] on span "play_arrow" at bounding box center [541, 448] width 18 height 18
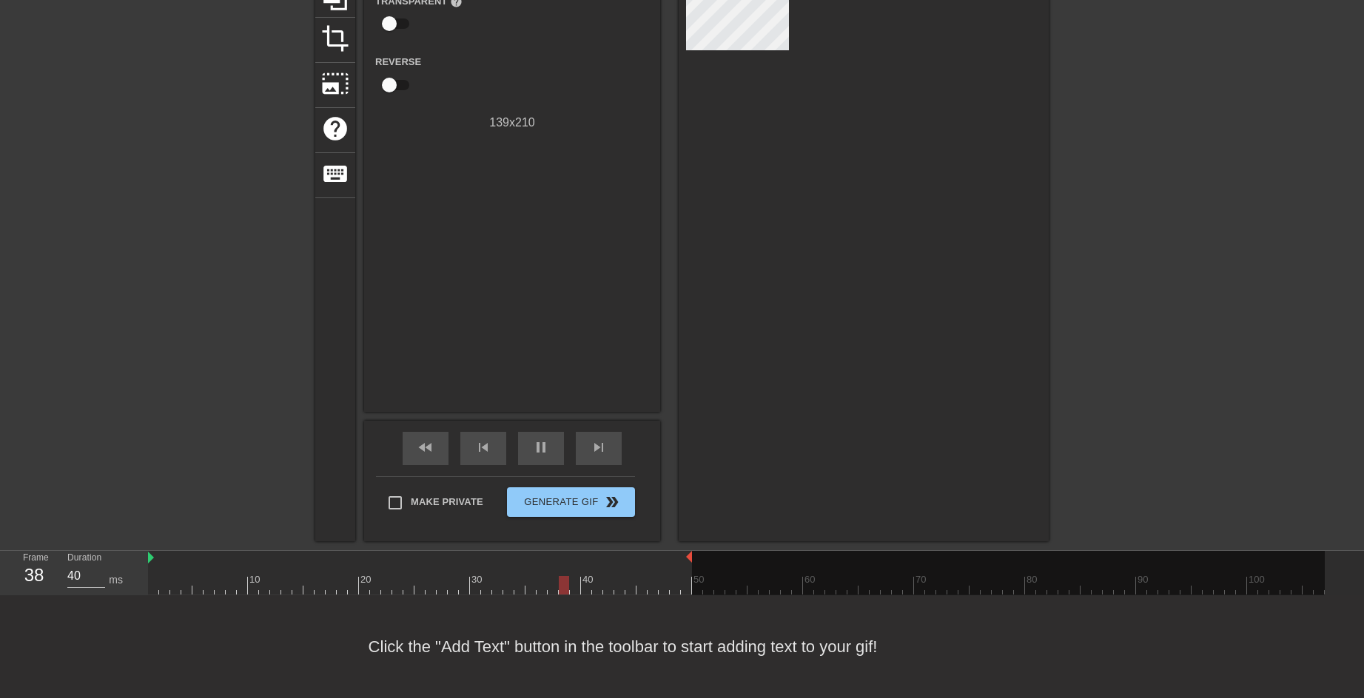
drag, startPoint x: 1324, startPoint y: 556, endPoint x: 692, endPoint y: 560, distance: 631.1
click at [692, 560] on div "10 20 30 40 50 60 70 80 90 100" at bounding box center [736, 573] width 1176 height 44
drag, startPoint x: 151, startPoint y: 558, endPoint x: 254, endPoint y: 554, distance: 102.9
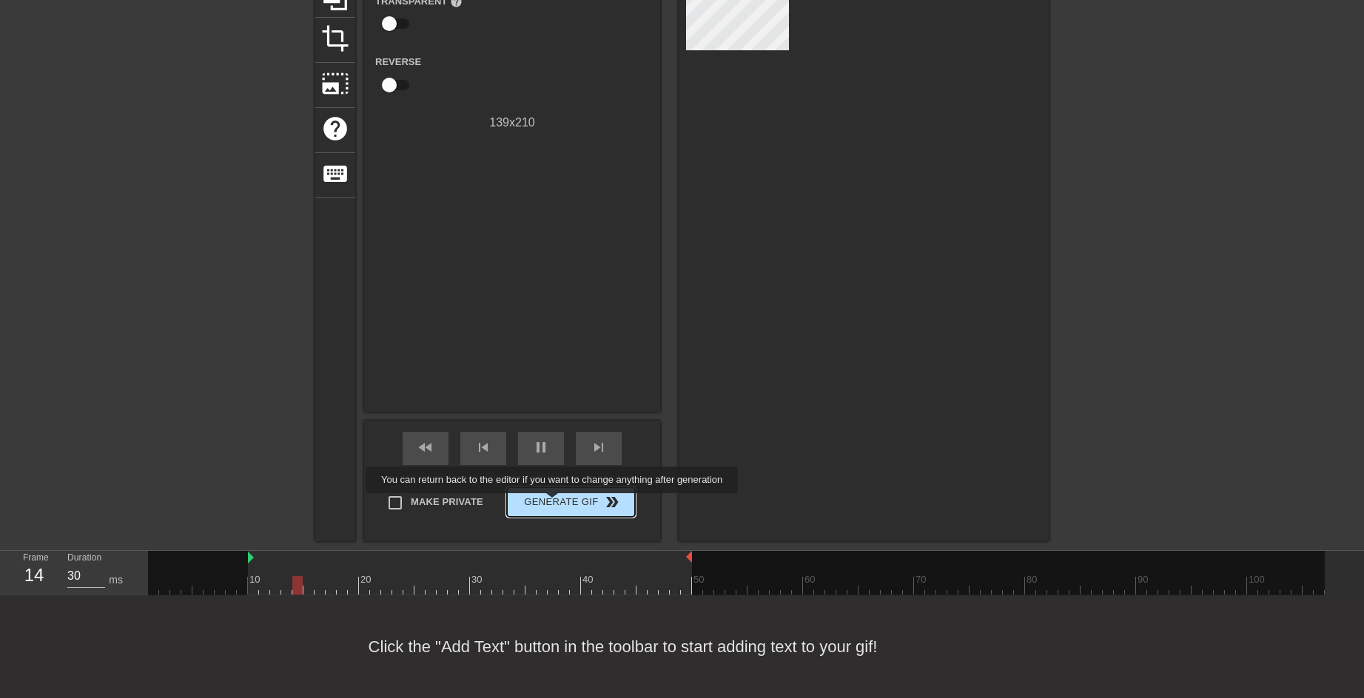
type input "40"
click at [553, 504] on span "Generate Gif double_arrow" at bounding box center [571, 502] width 116 height 18
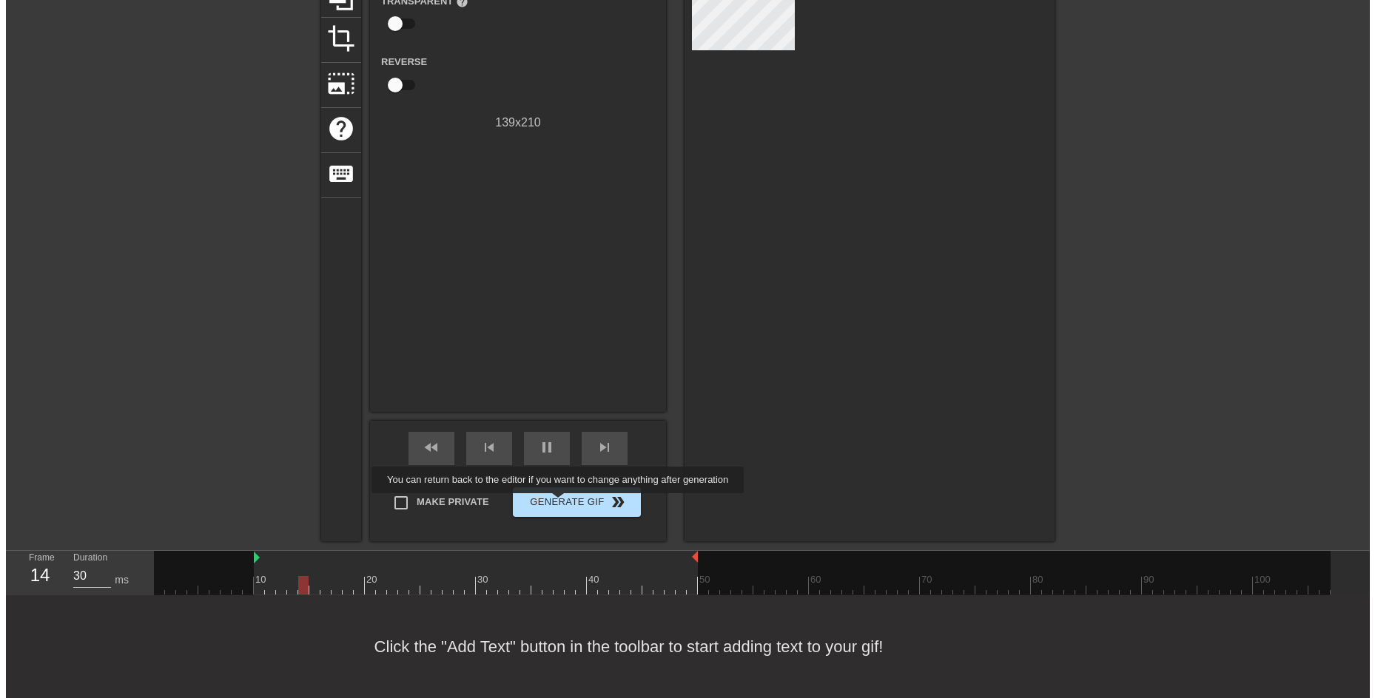
scroll to position [0, 0]
